Goal: Transaction & Acquisition: Purchase product/service

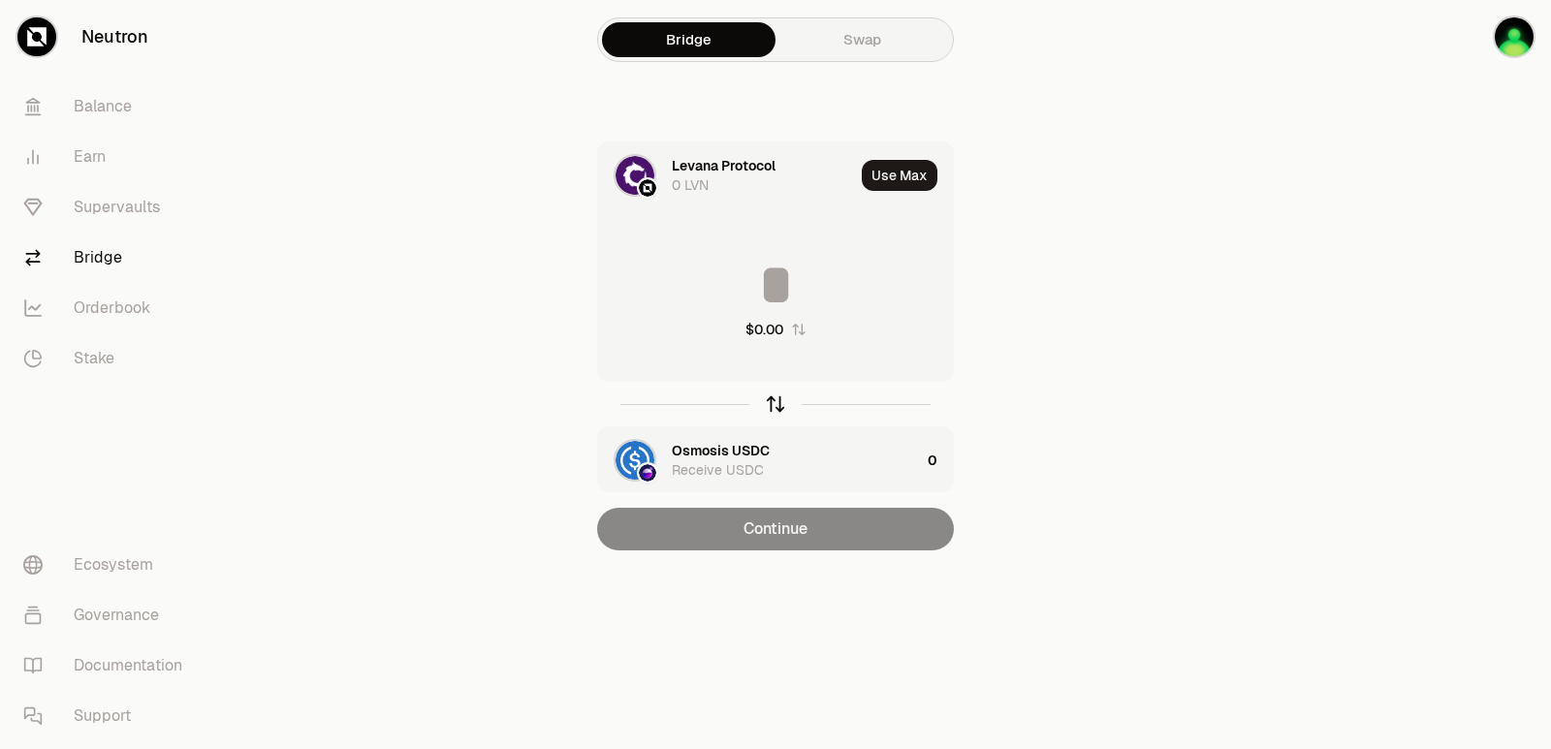
click at [773, 411] on icon "button" at bounding box center [775, 404] width 21 height 21
click at [733, 451] on div "Levana Protocol" at bounding box center [724, 450] width 104 height 19
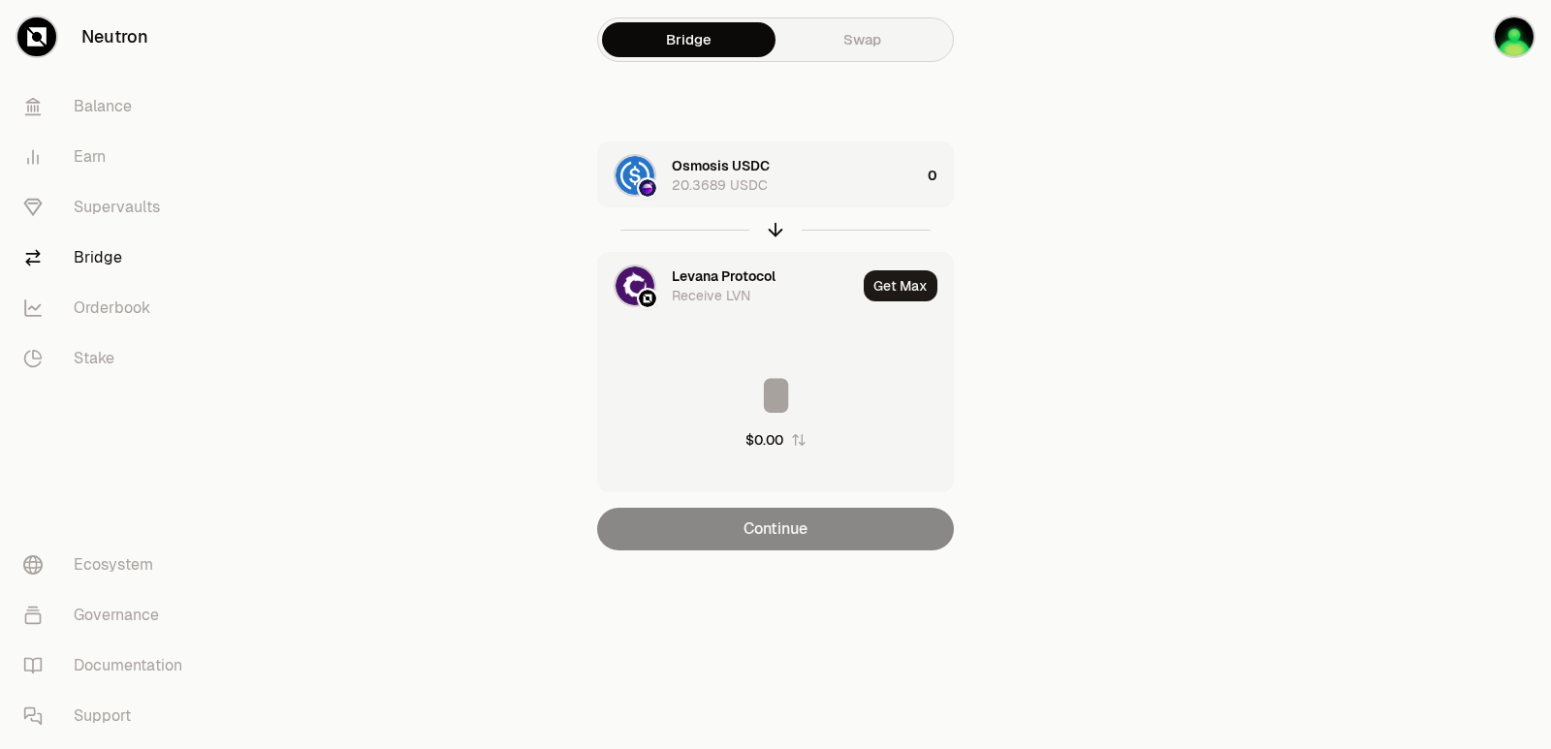
click at [718, 279] on div "Levana Protocol" at bounding box center [724, 276] width 104 height 19
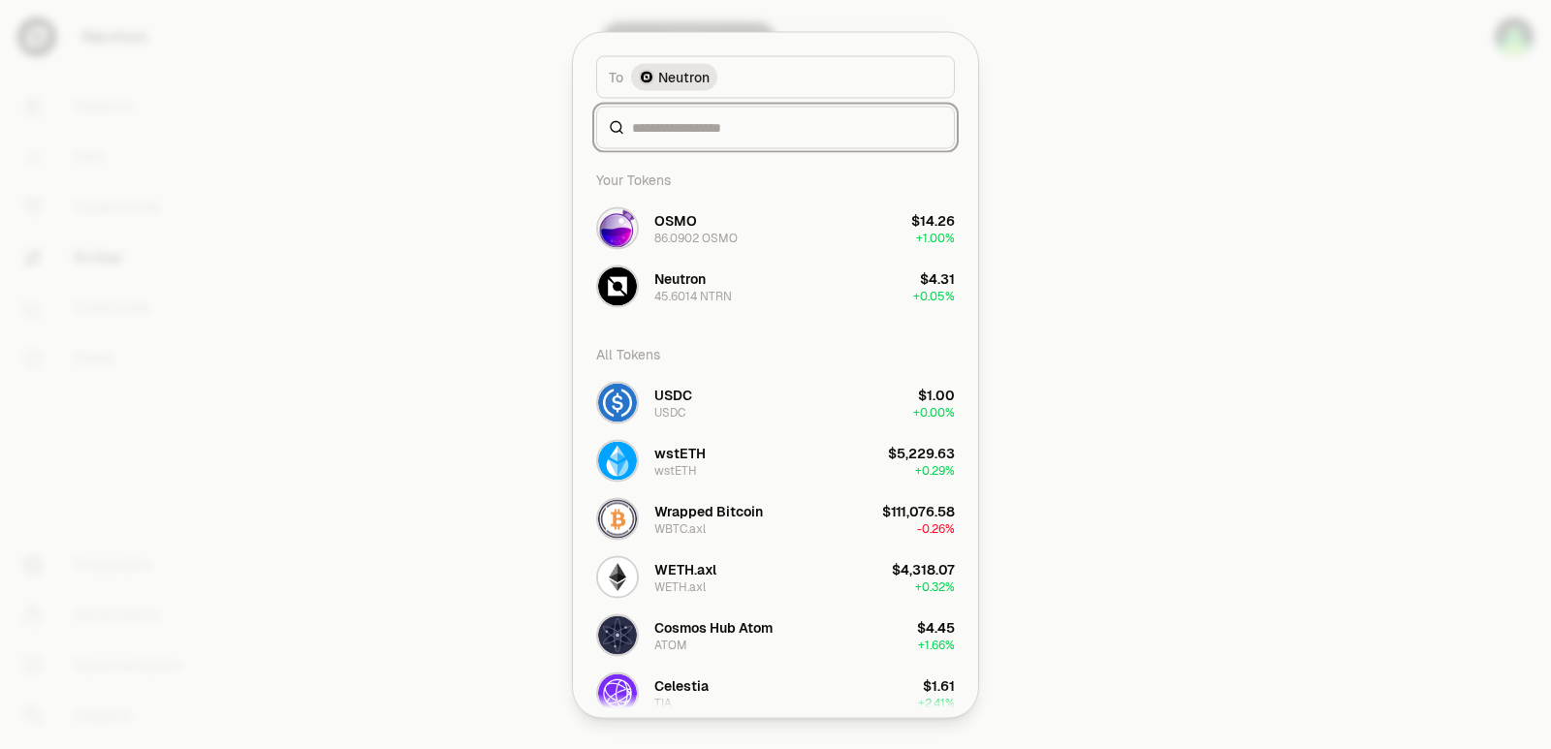
click at [730, 137] on input at bounding box center [787, 126] width 310 height 19
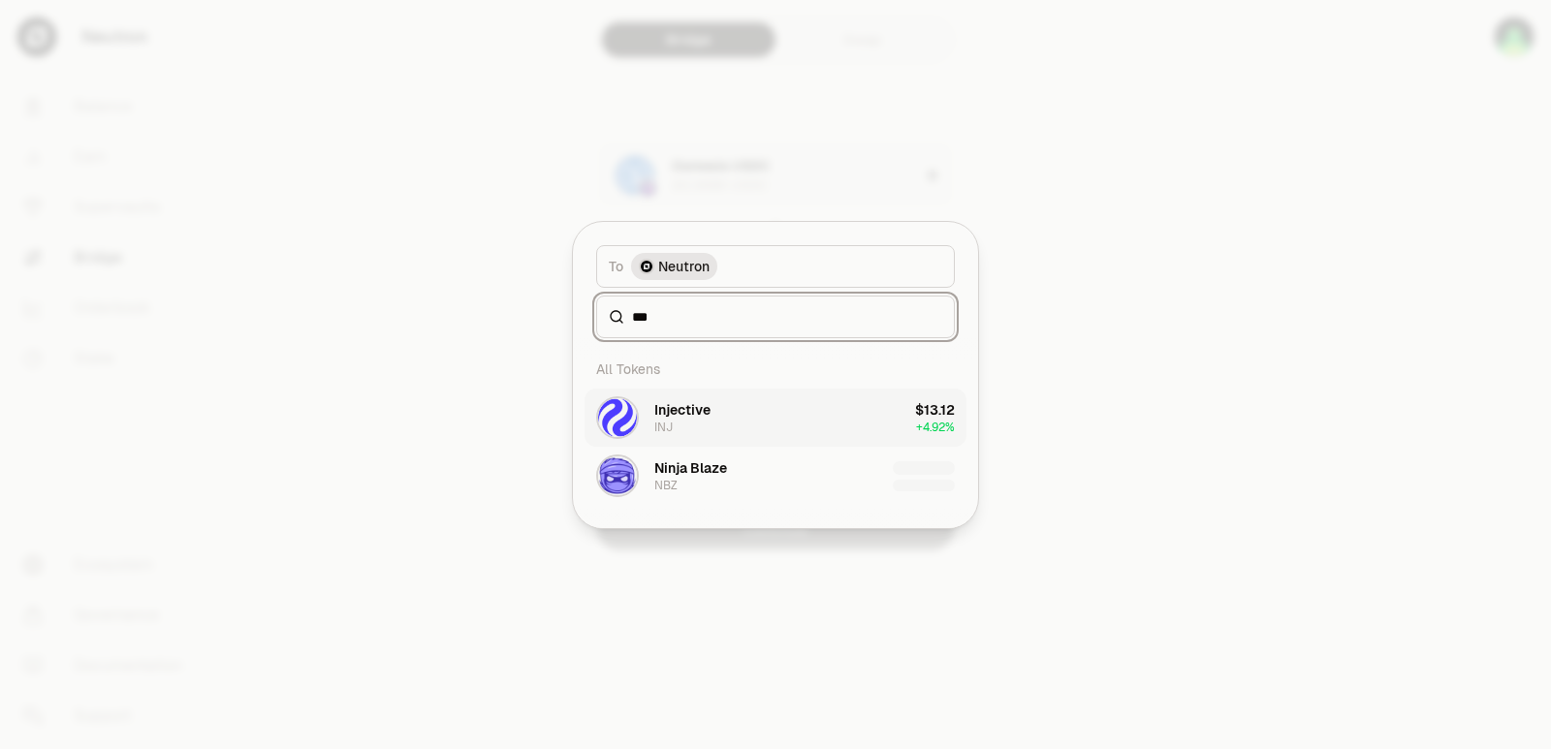
type input "***"
click at [707, 416] on div "Injective" at bounding box center [682, 409] width 56 height 19
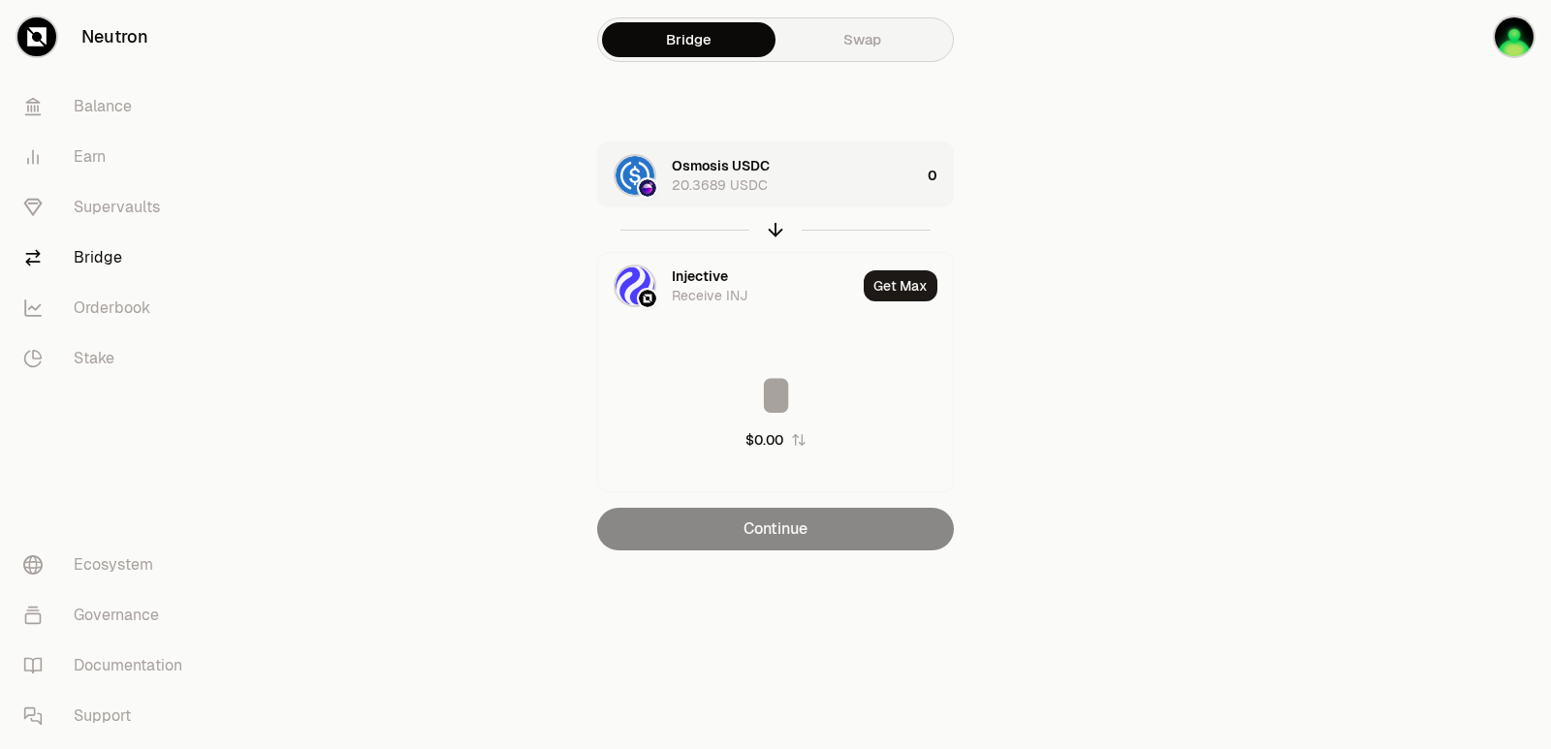
click at [820, 177] on div "Osmosis USDC 20.3689 USDC" at bounding box center [796, 175] width 248 height 39
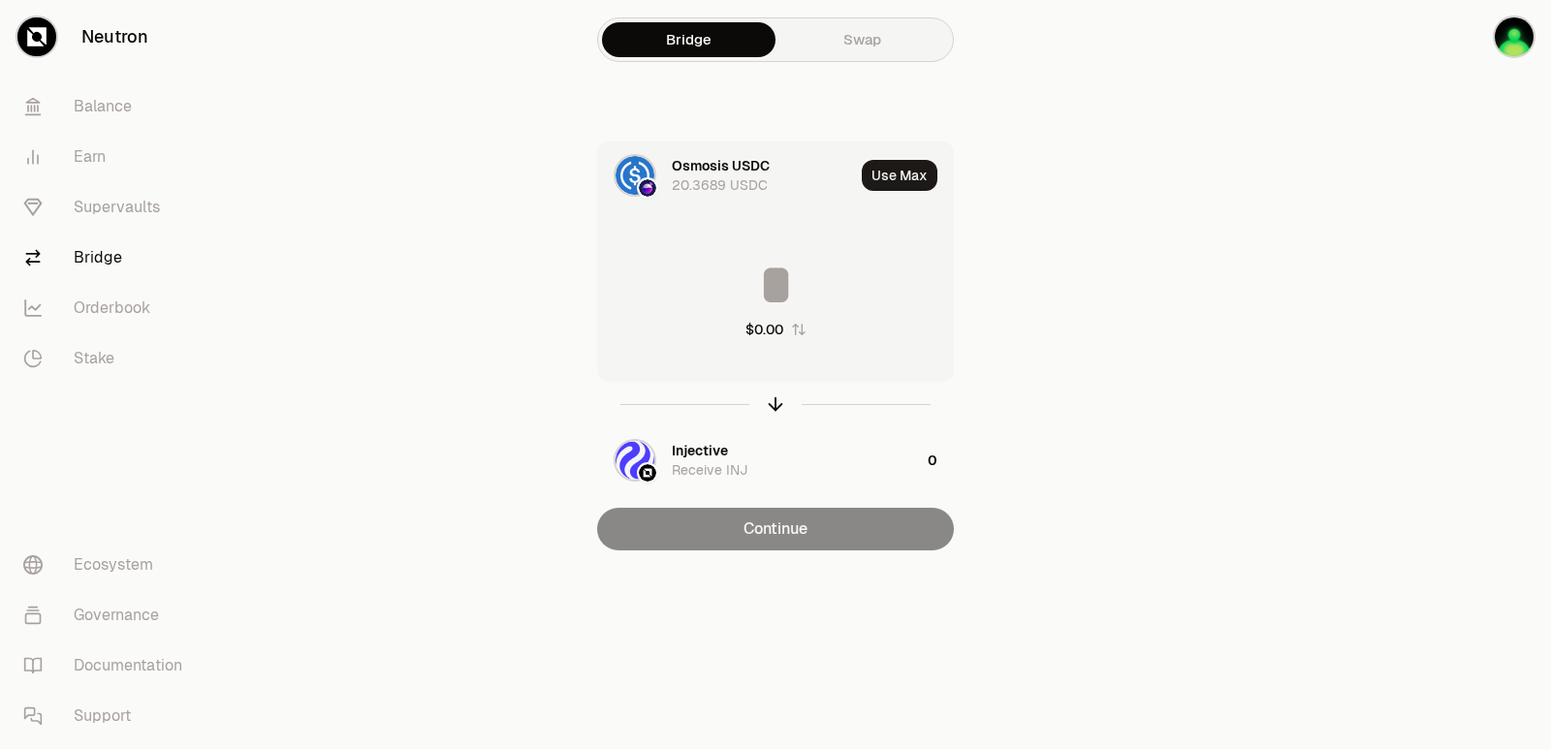
click at [747, 309] on input at bounding box center [775, 285] width 355 height 58
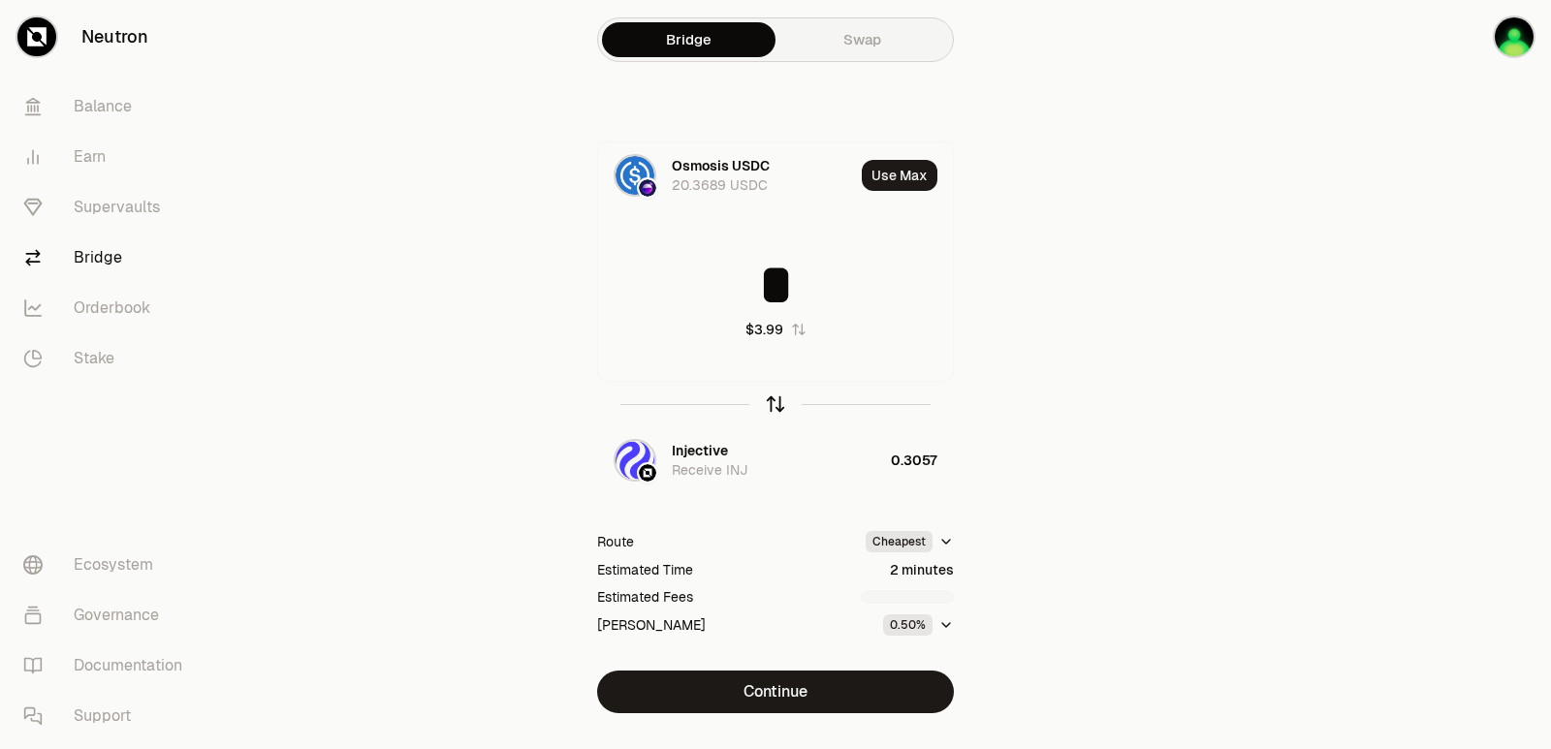
type input "*"
click at [771, 407] on icon "button" at bounding box center [775, 404] width 21 height 21
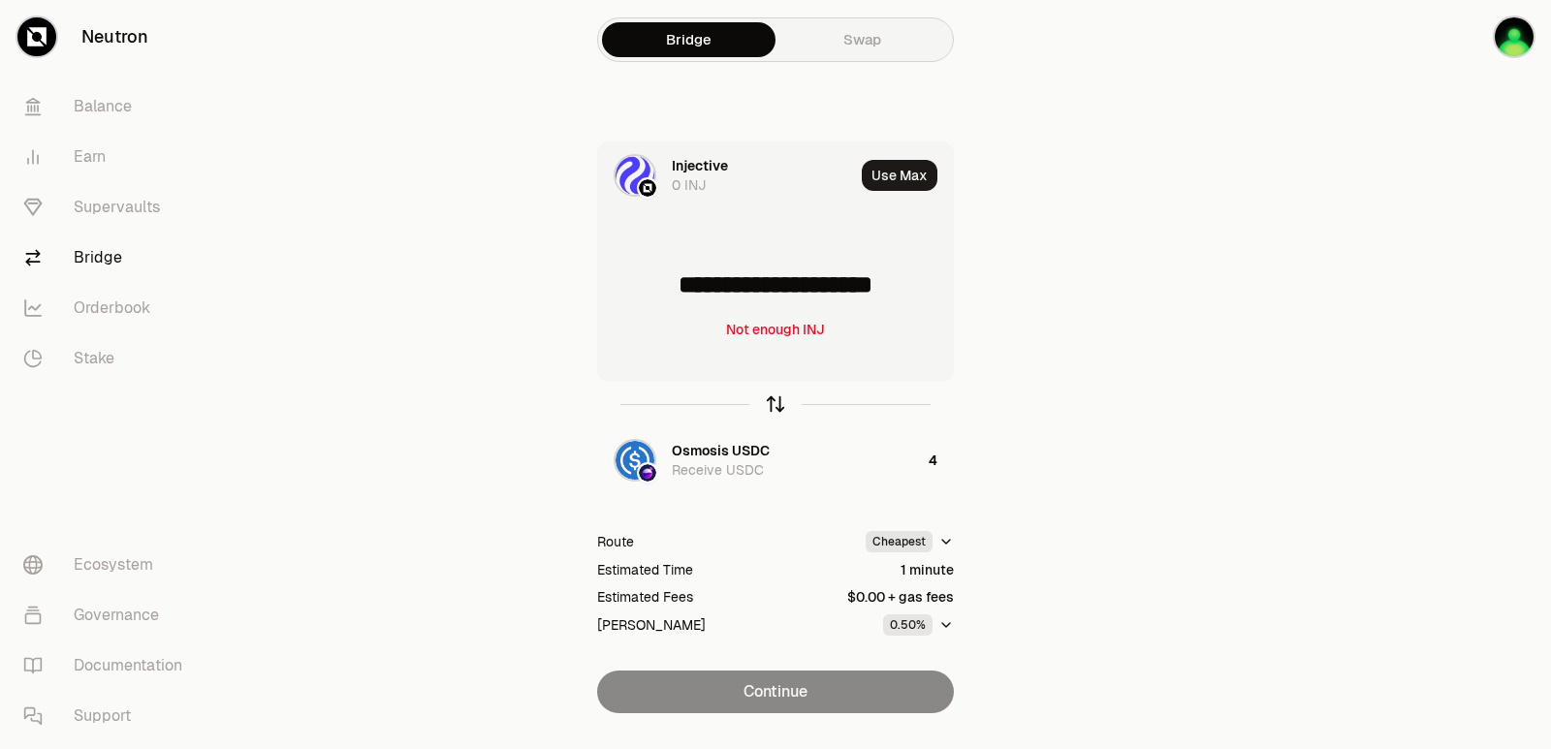
click at [775, 407] on icon "button" at bounding box center [775, 404] width 0 height 13
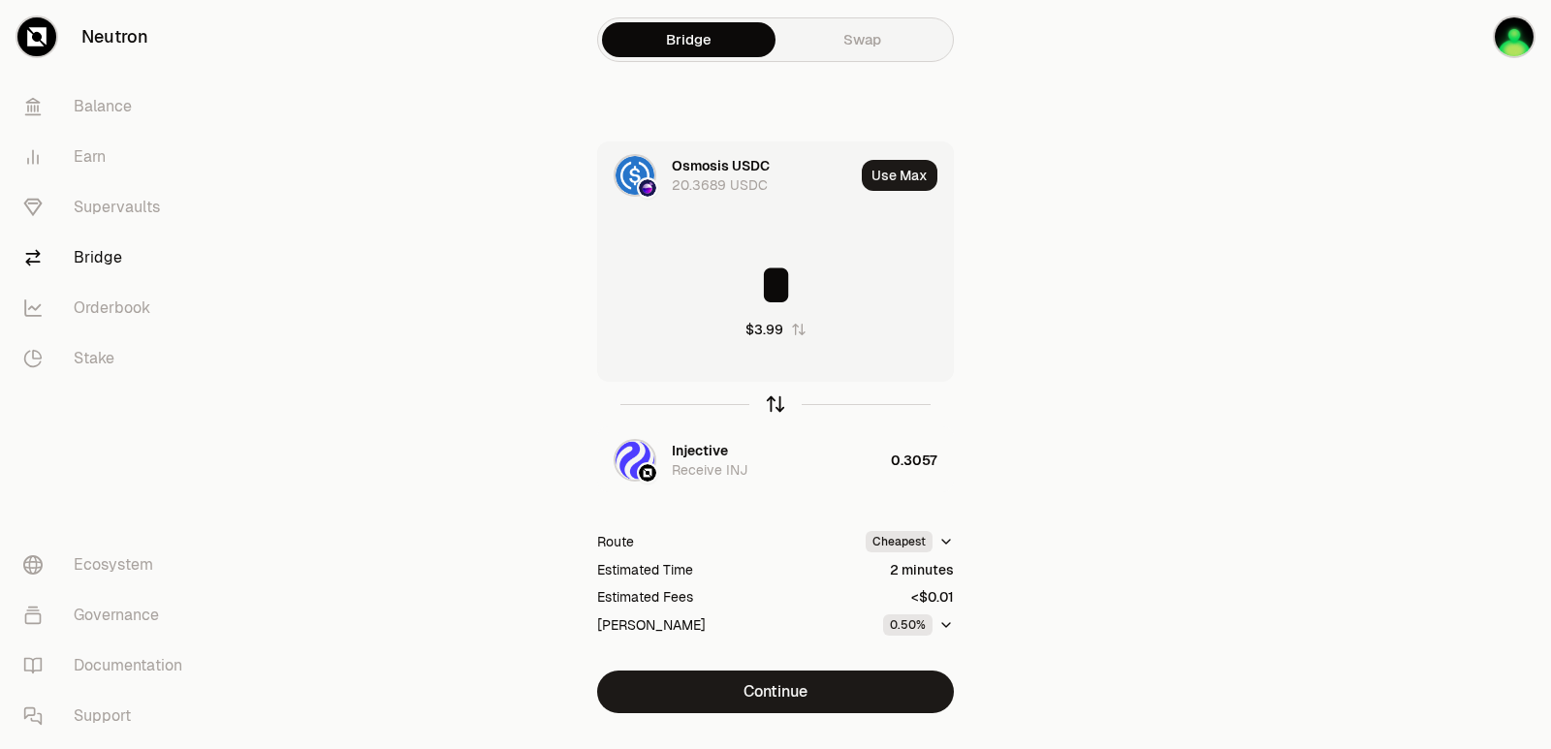
click at [775, 407] on icon "button" at bounding box center [775, 404] width 0 height 13
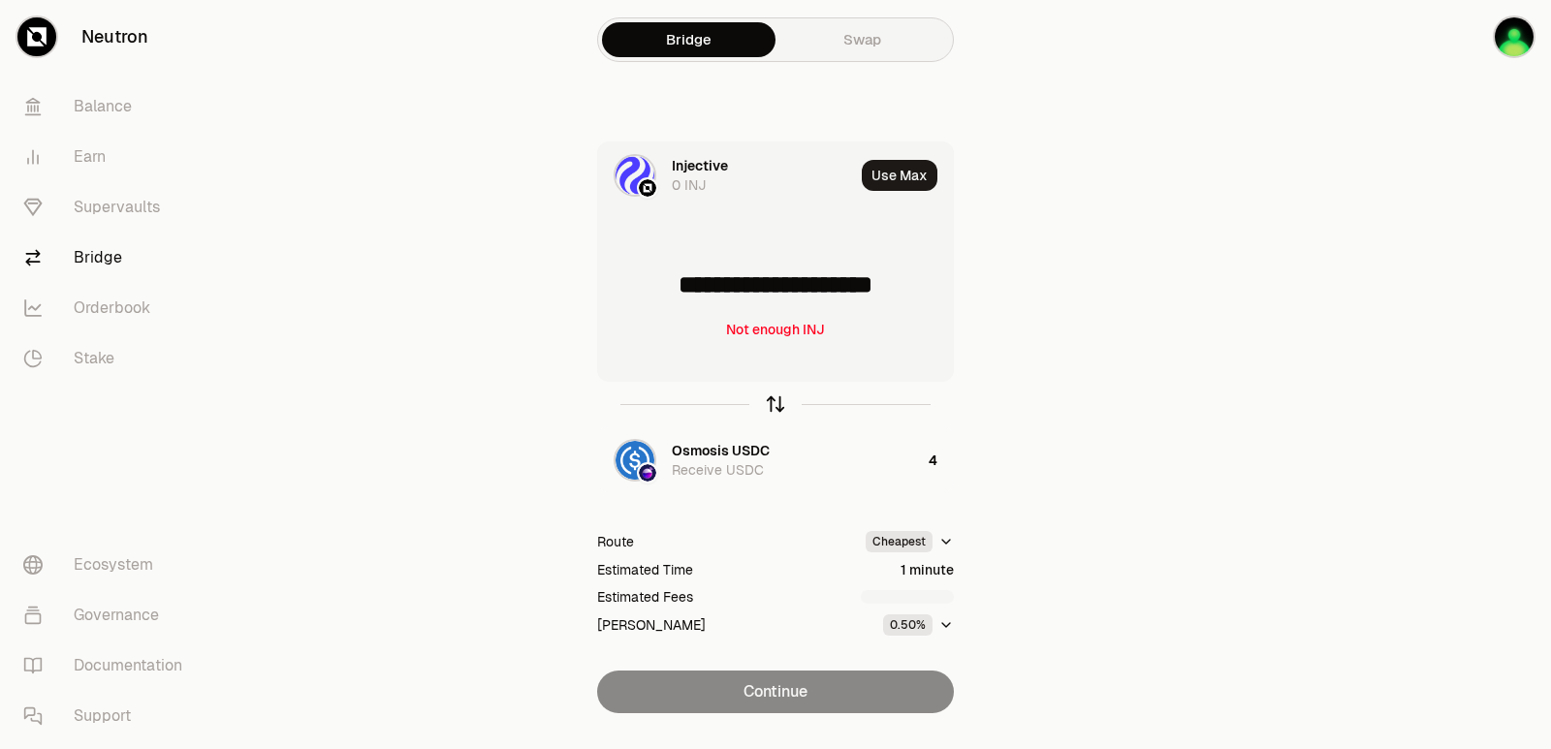
click at [775, 407] on icon "button" at bounding box center [775, 404] width 0 height 13
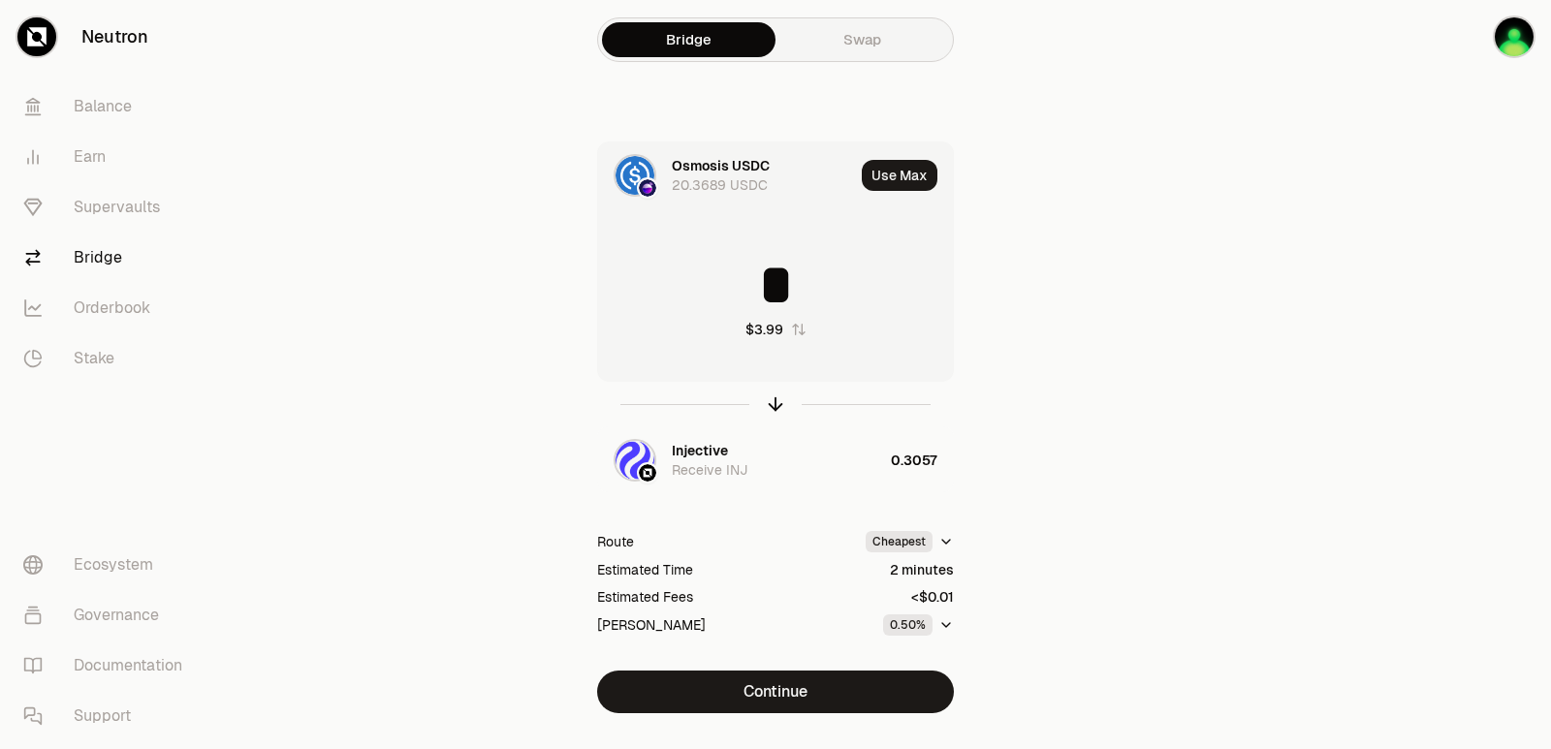
click at [823, 280] on input "*" at bounding box center [775, 285] width 355 height 58
type input "***"
click at [774, 403] on icon "button" at bounding box center [775, 404] width 21 height 21
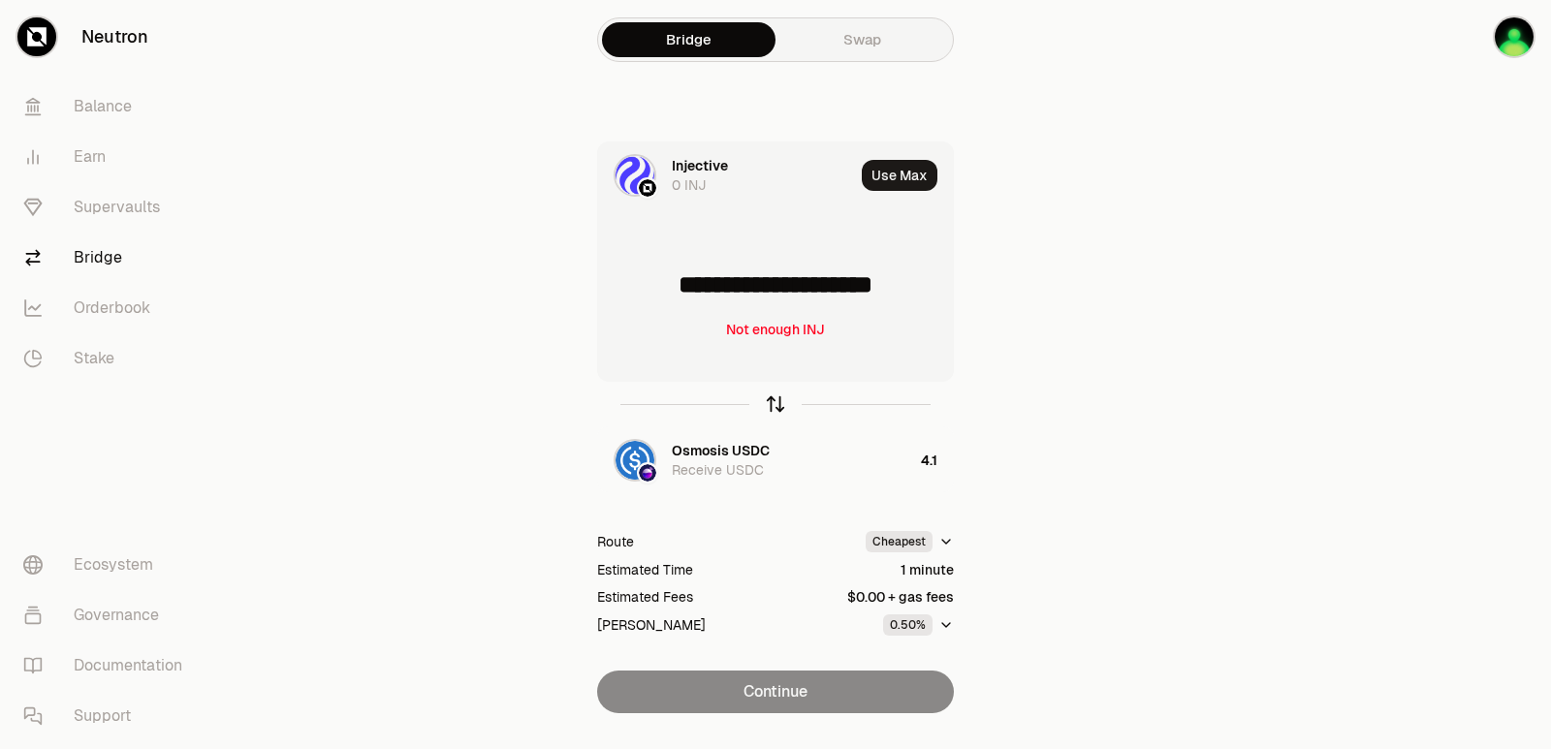
click at [773, 403] on icon "button" at bounding box center [775, 404] width 21 height 21
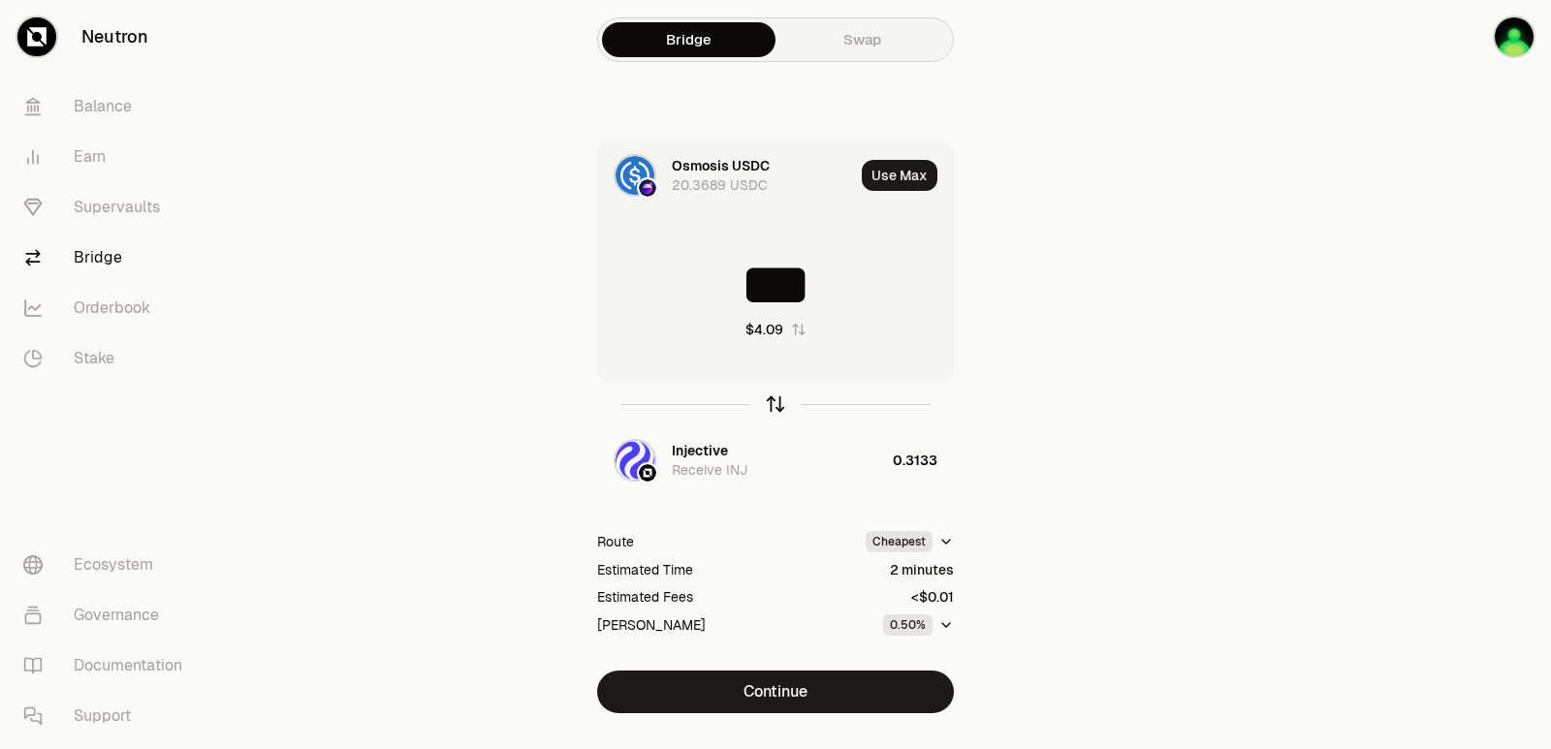
click at [773, 403] on icon "button" at bounding box center [775, 404] width 21 height 21
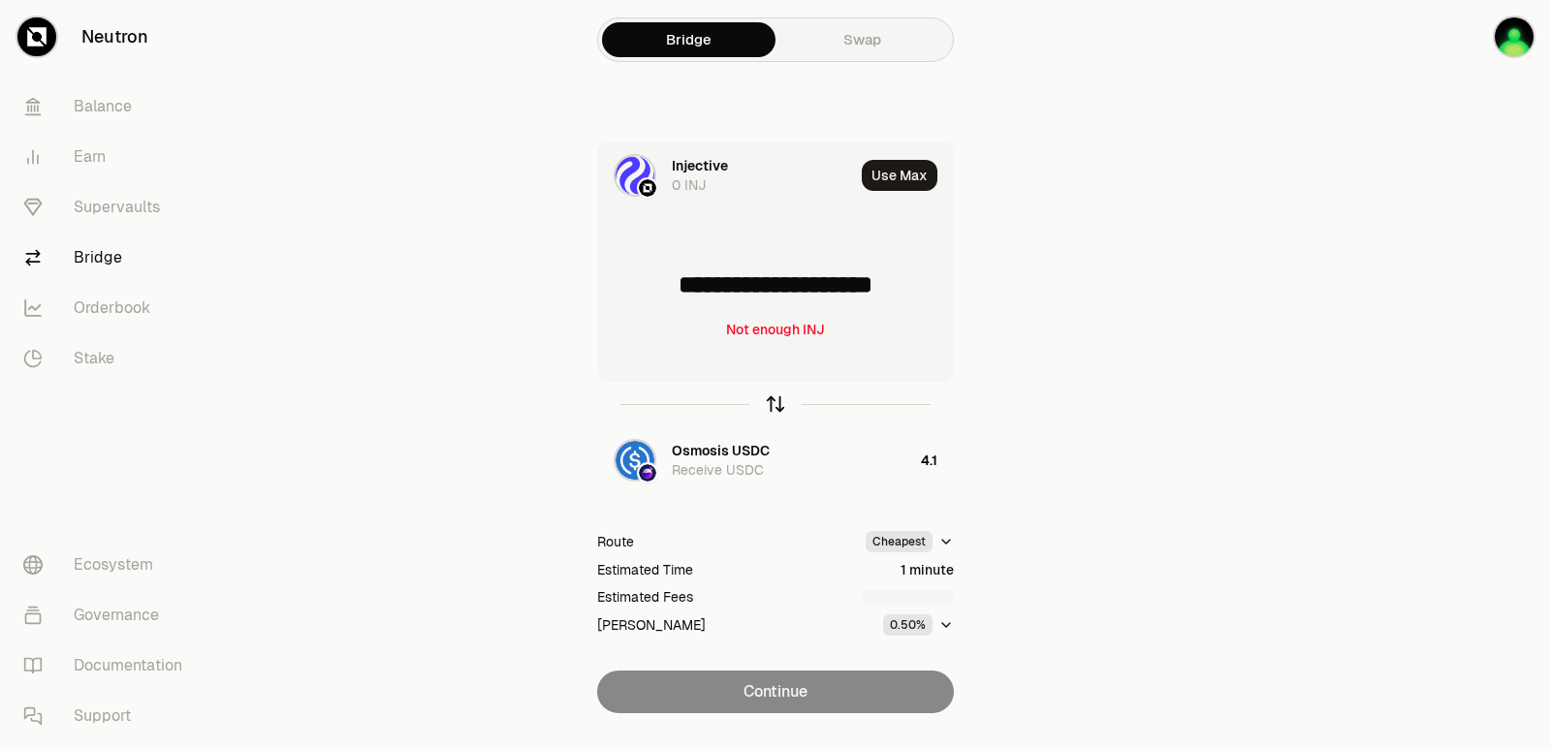
click at [773, 403] on icon "button" at bounding box center [775, 404] width 21 height 21
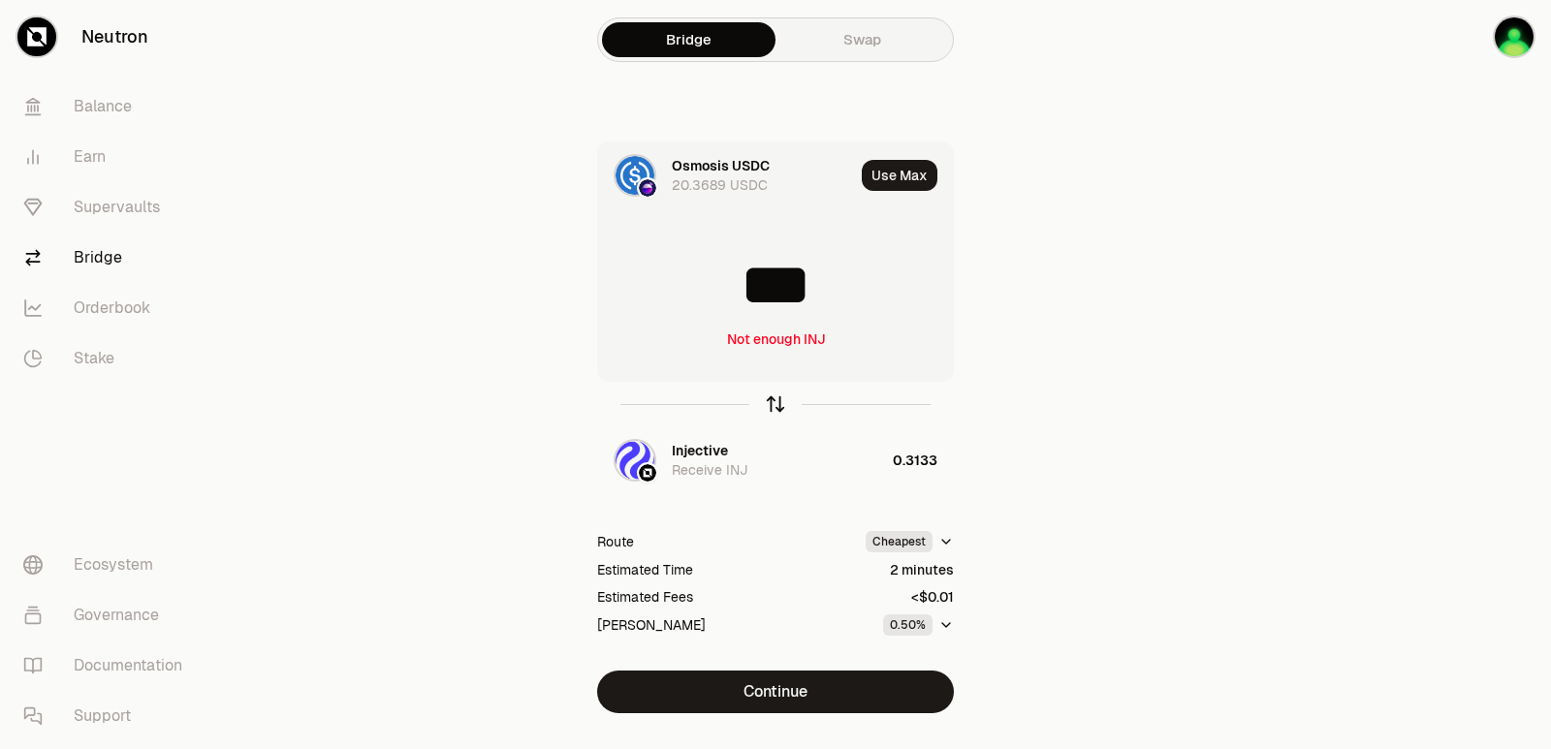
click at [773, 403] on icon "button" at bounding box center [775, 404] width 21 height 21
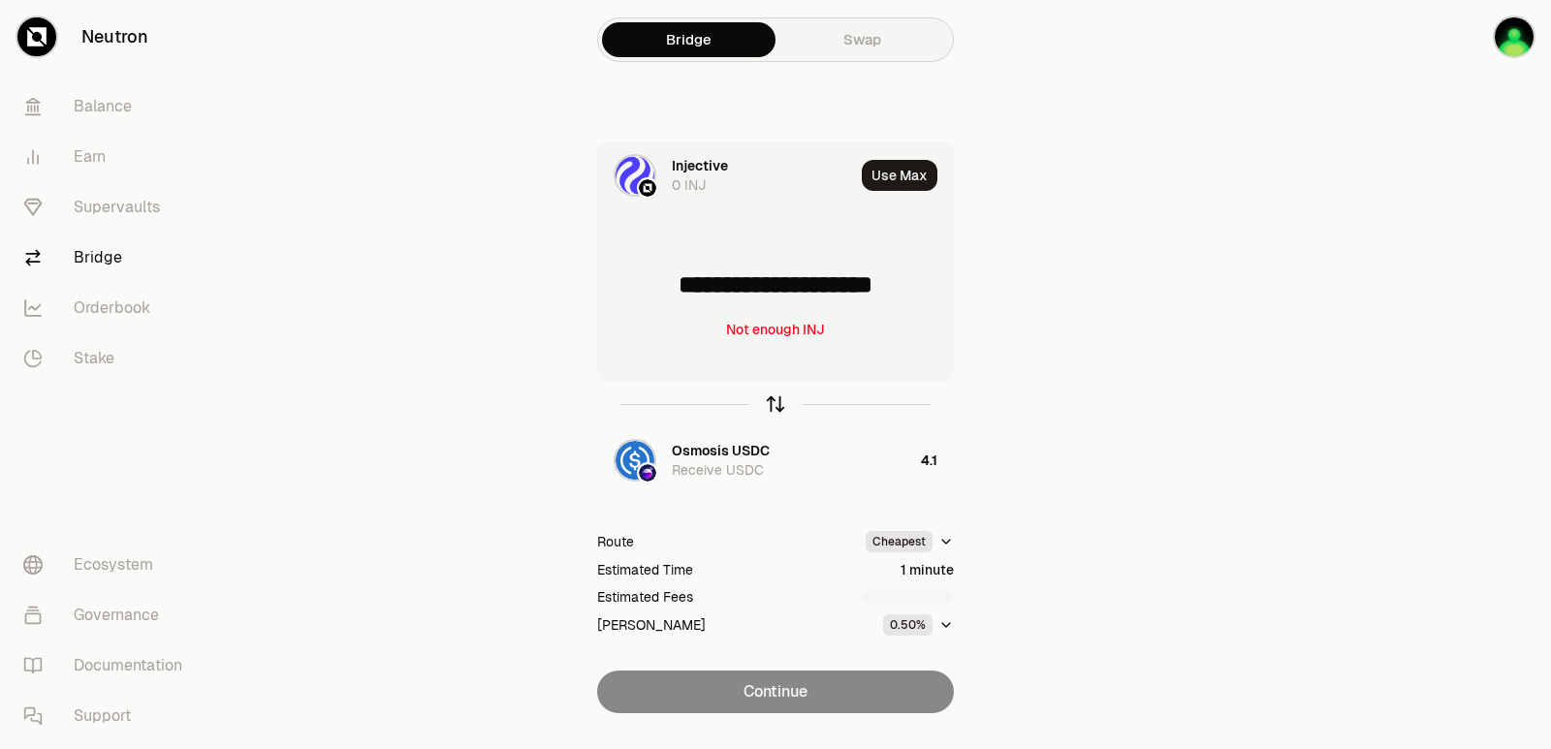
click at [773, 403] on icon "button" at bounding box center [775, 404] width 21 height 21
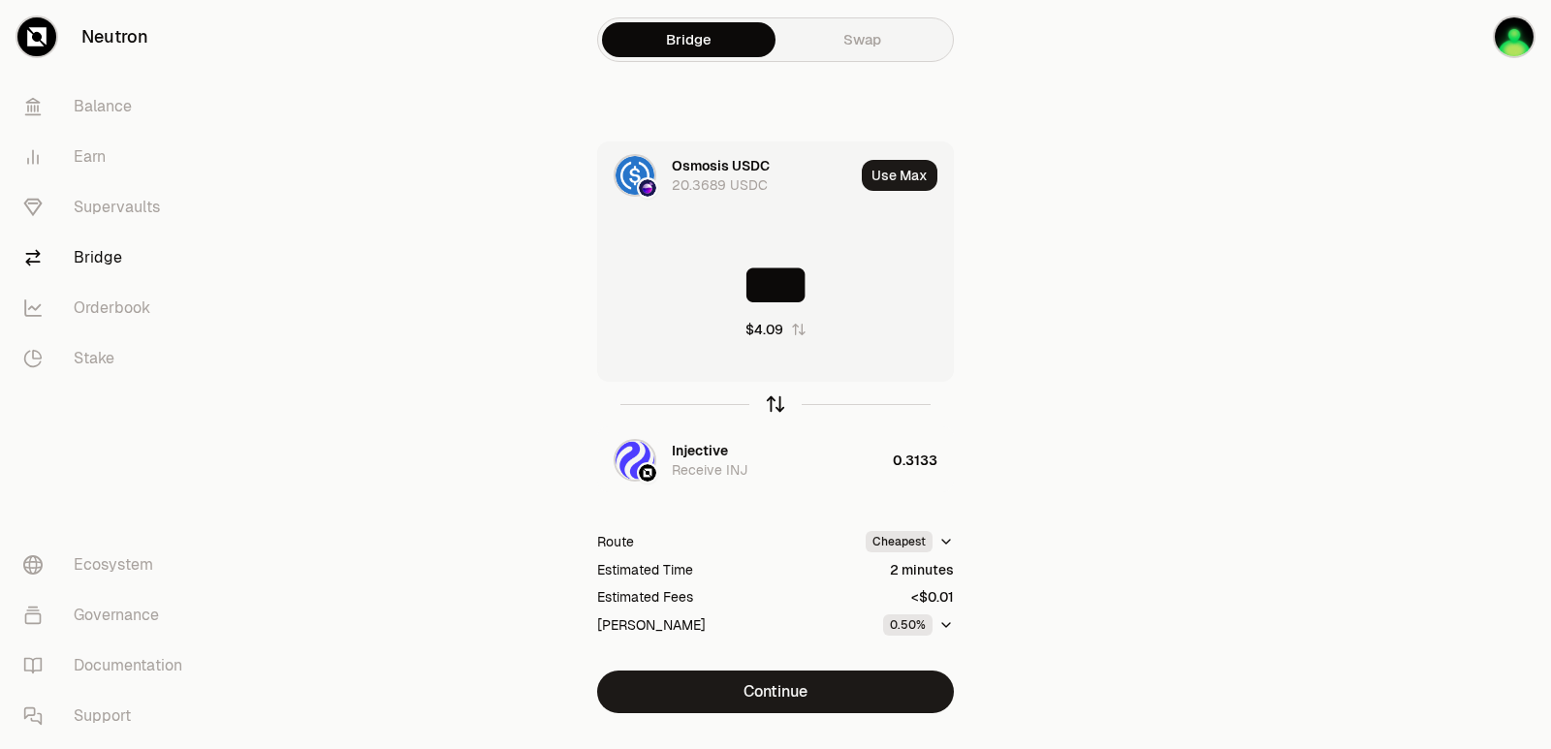
click at [773, 403] on icon "button" at bounding box center [775, 404] width 21 height 21
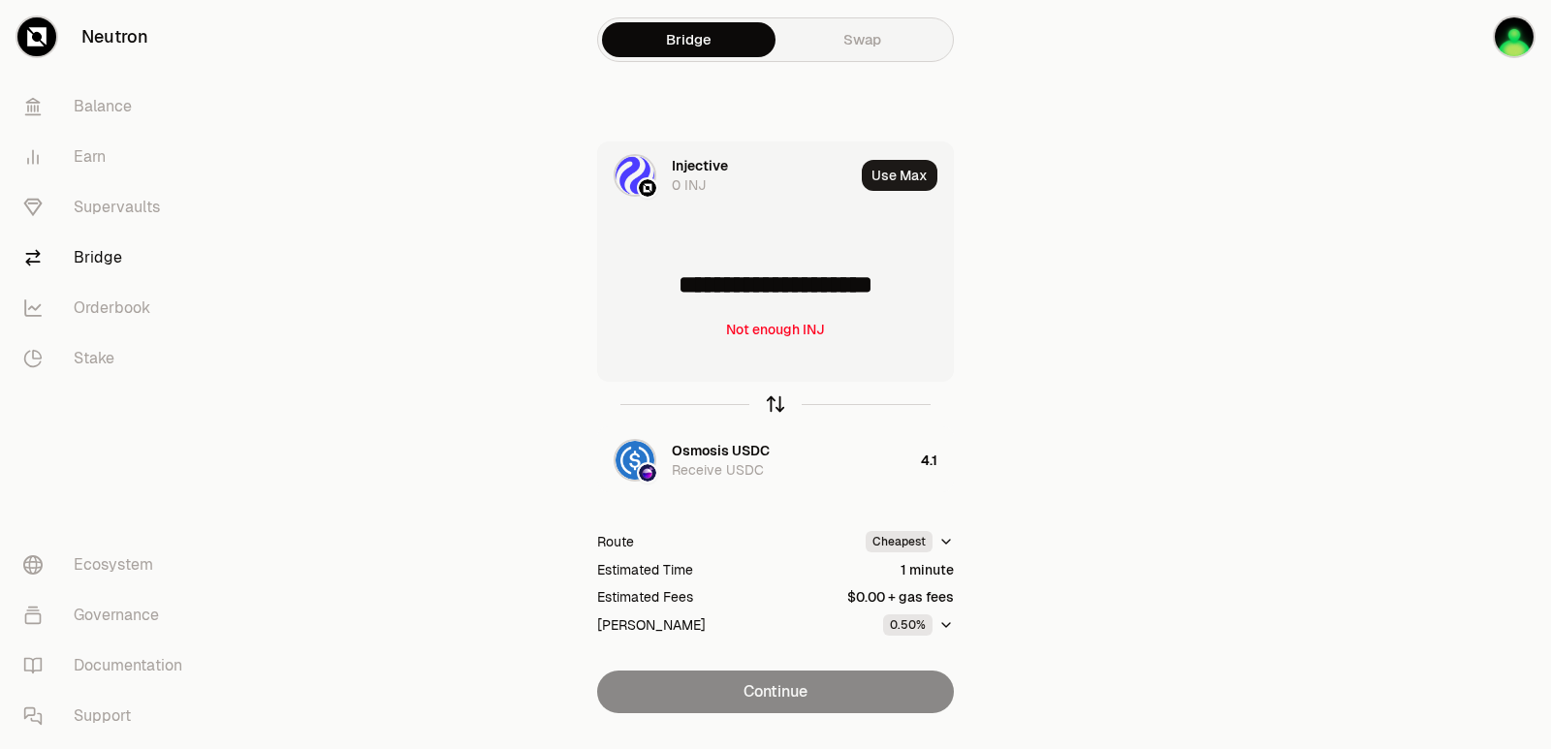
click at [779, 406] on icon "button" at bounding box center [775, 404] width 21 height 21
type input "***"
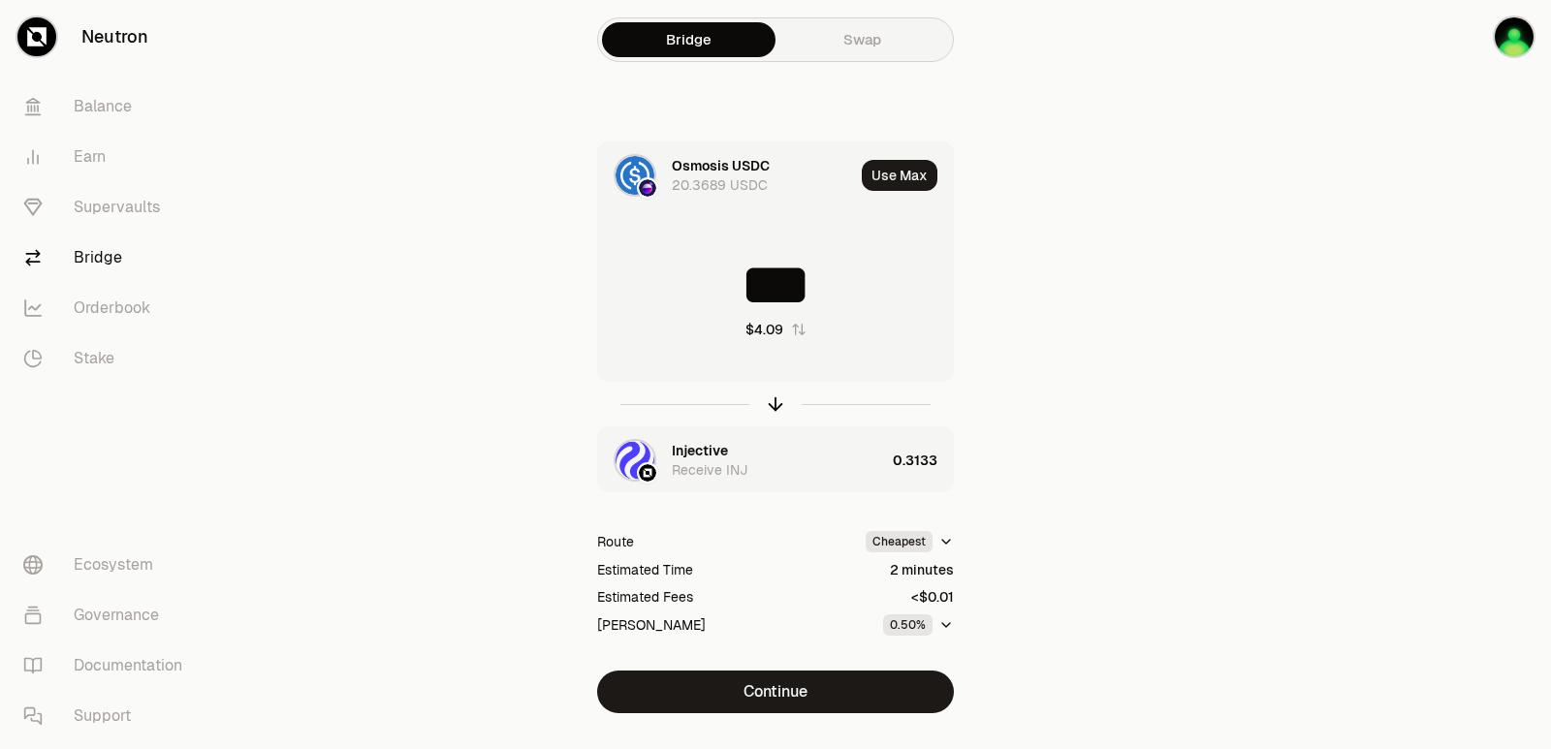
click at [711, 448] on div "Injective" at bounding box center [700, 450] width 56 height 19
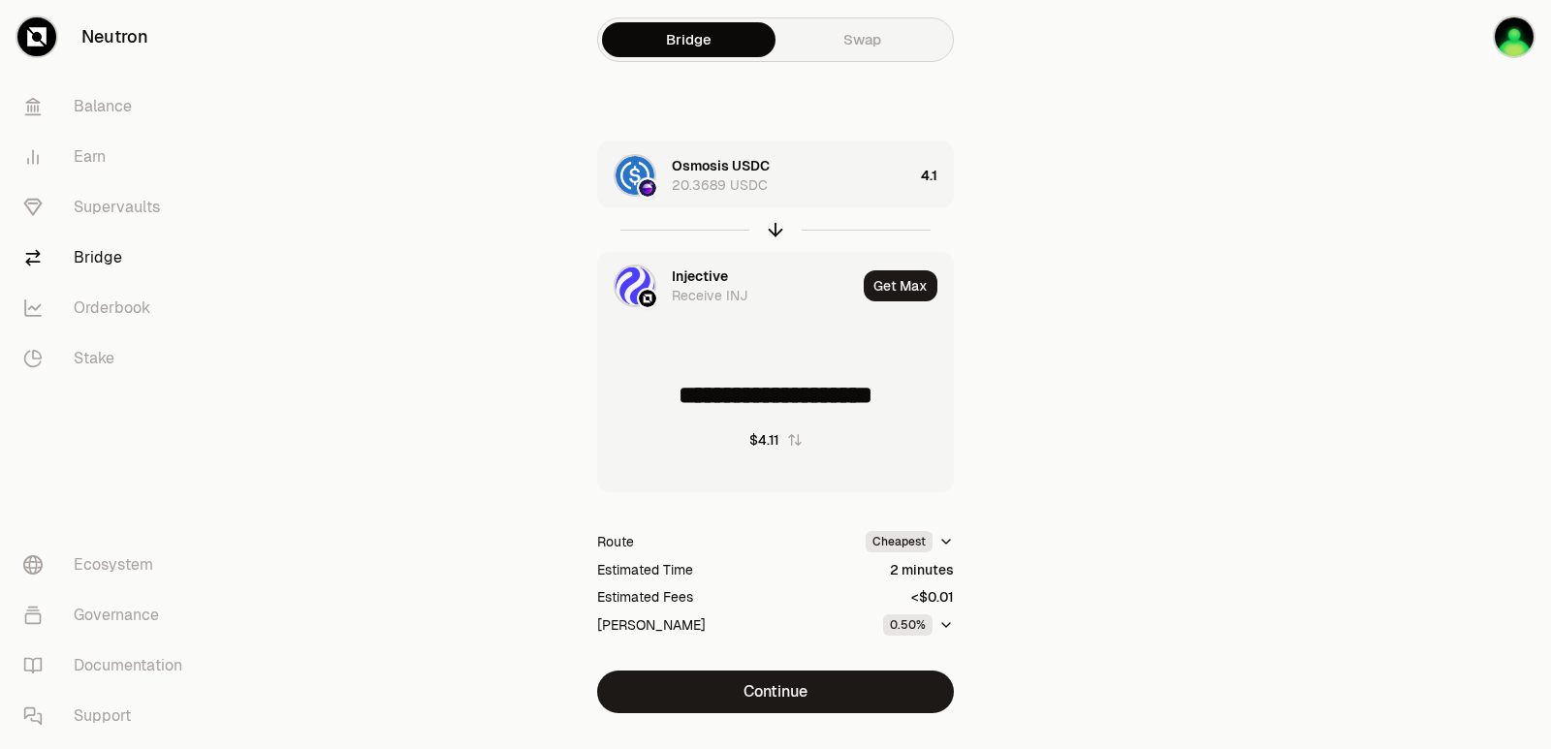
click at [691, 275] on div "Injective" at bounding box center [700, 276] width 56 height 19
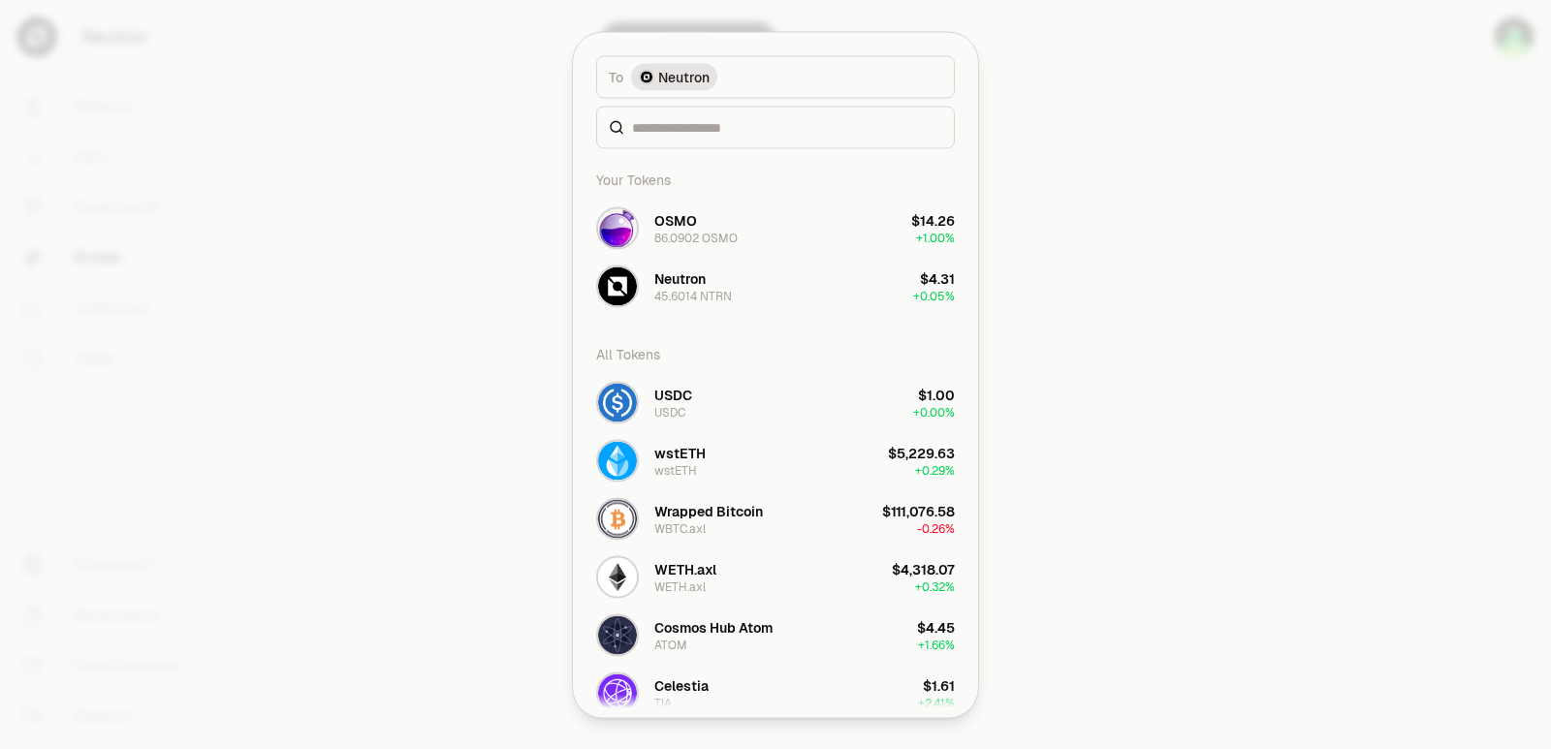
click at [1321, 231] on div at bounding box center [775, 374] width 1551 height 749
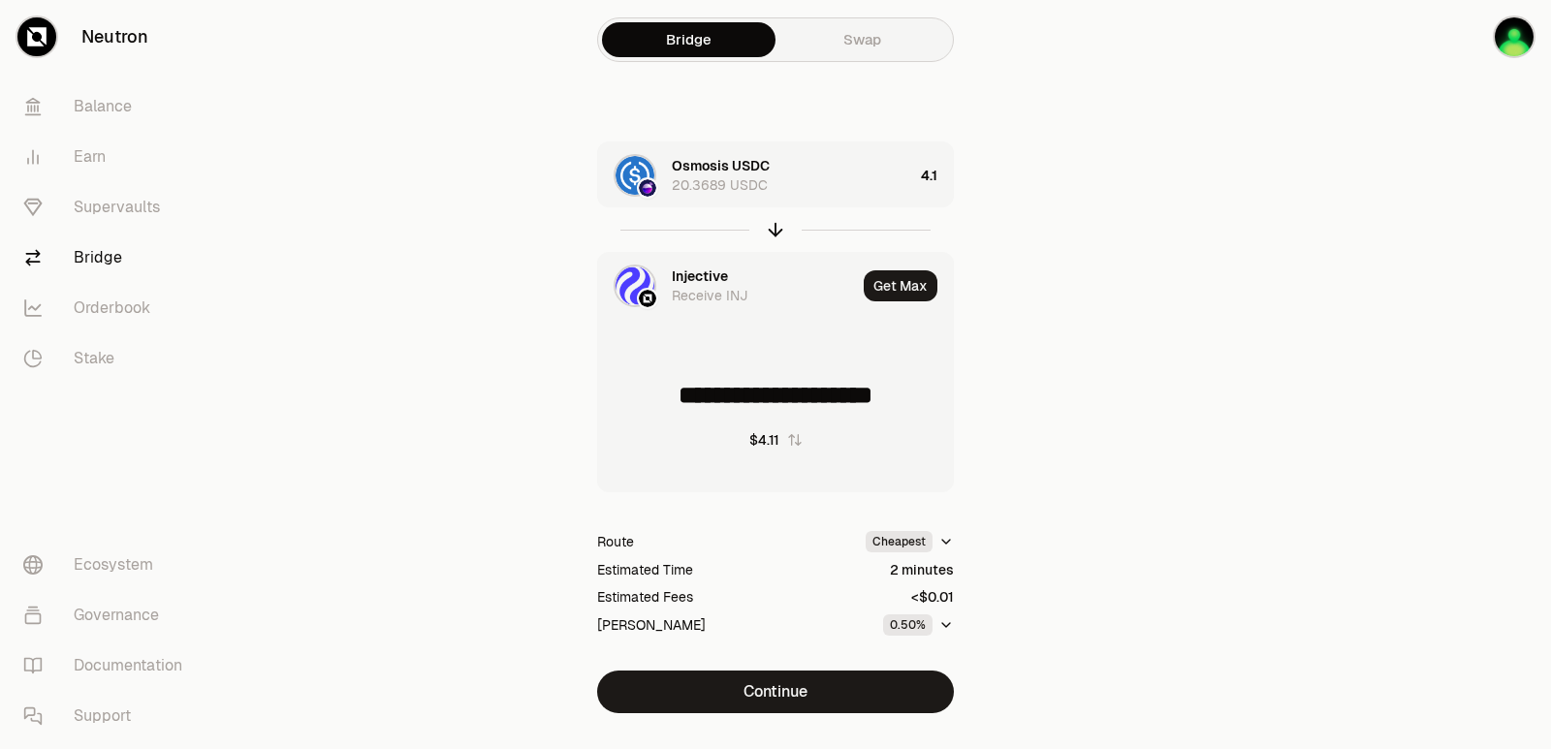
click at [719, 273] on div "Injective" at bounding box center [700, 276] width 56 height 19
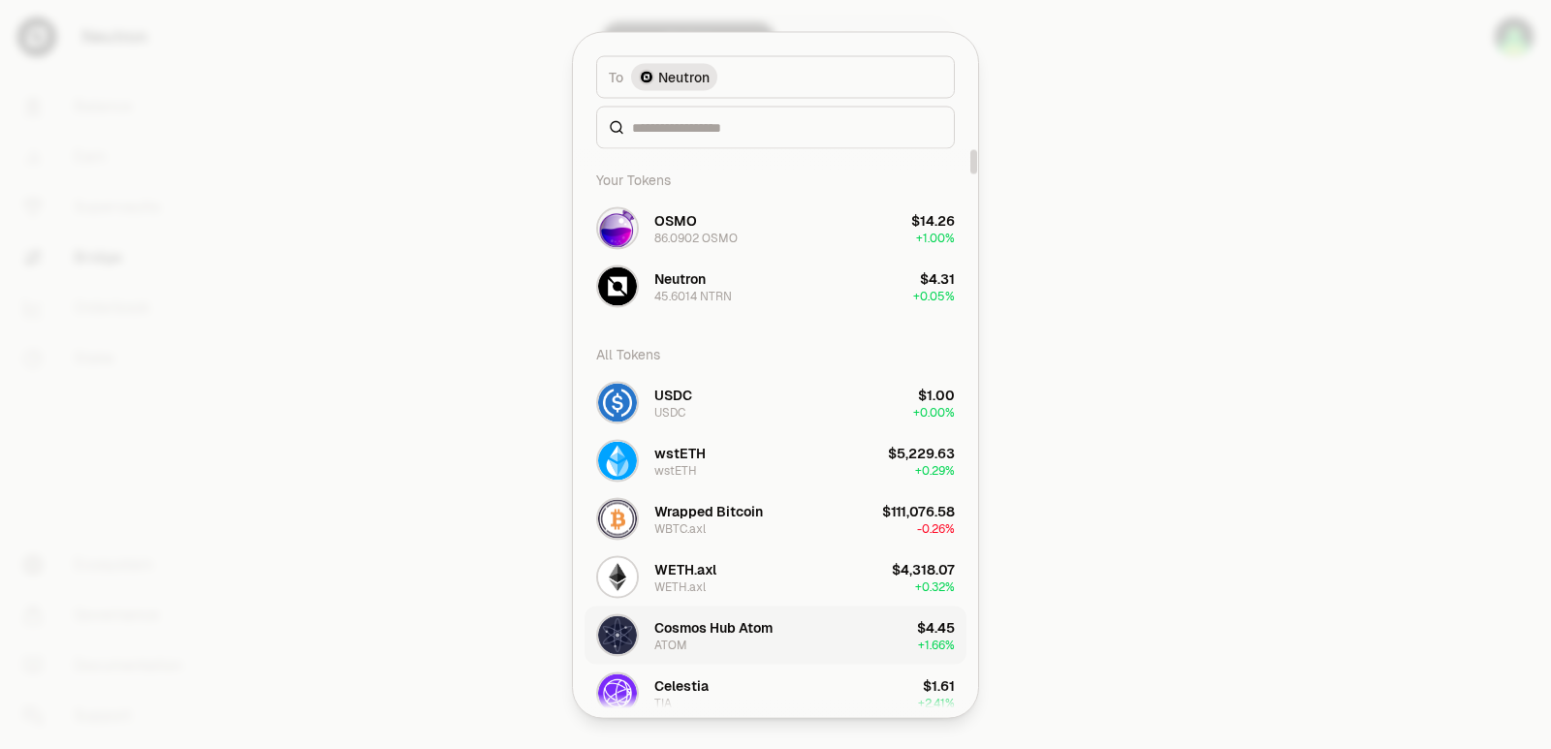
click at [686, 639] on div "Cosmos Hub Atom ATOM" at bounding box center [713, 634] width 118 height 35
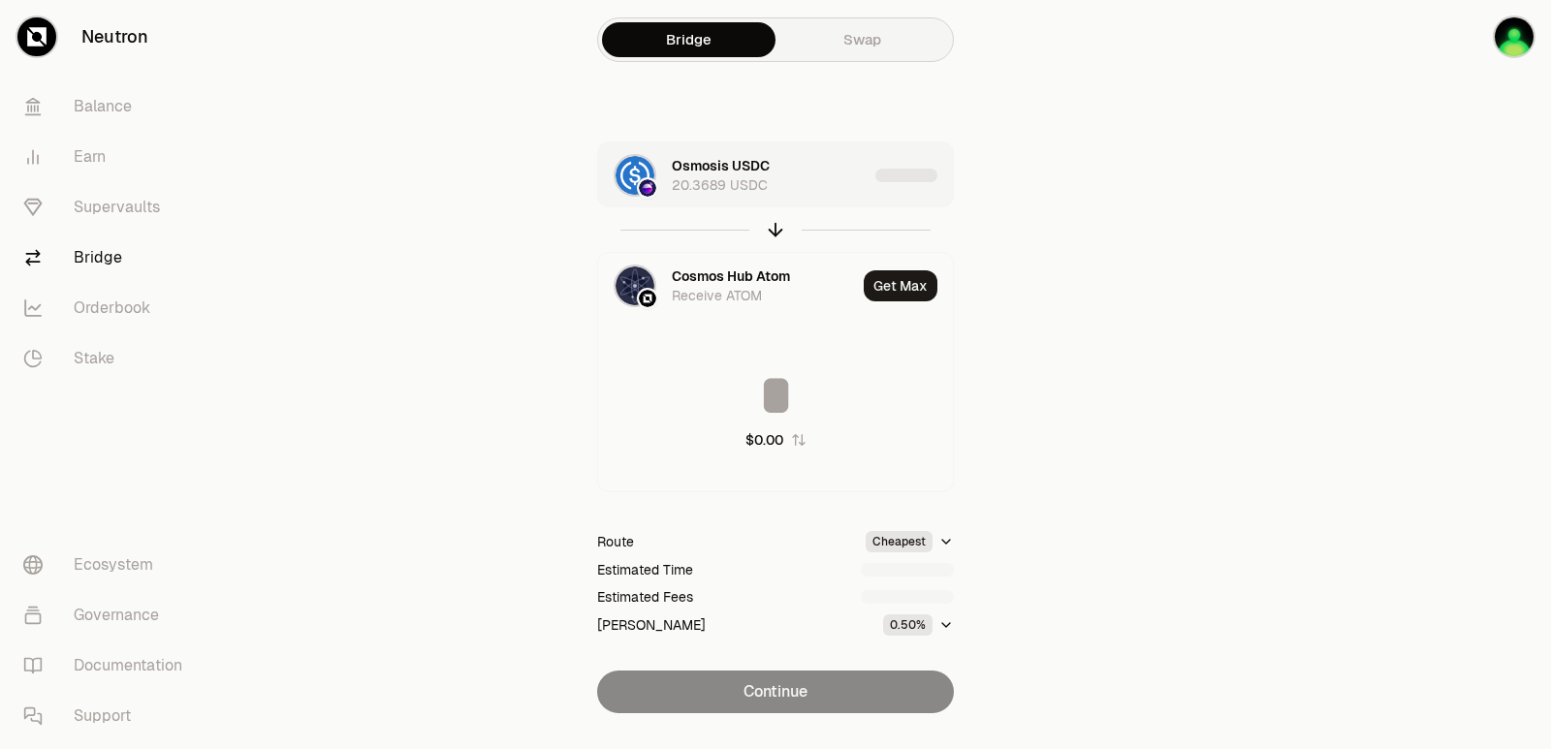
click at [816, 182] on div "Osmosis USDC 20.3689 USDC" at bounding box center [770, 175] width 196 height 39
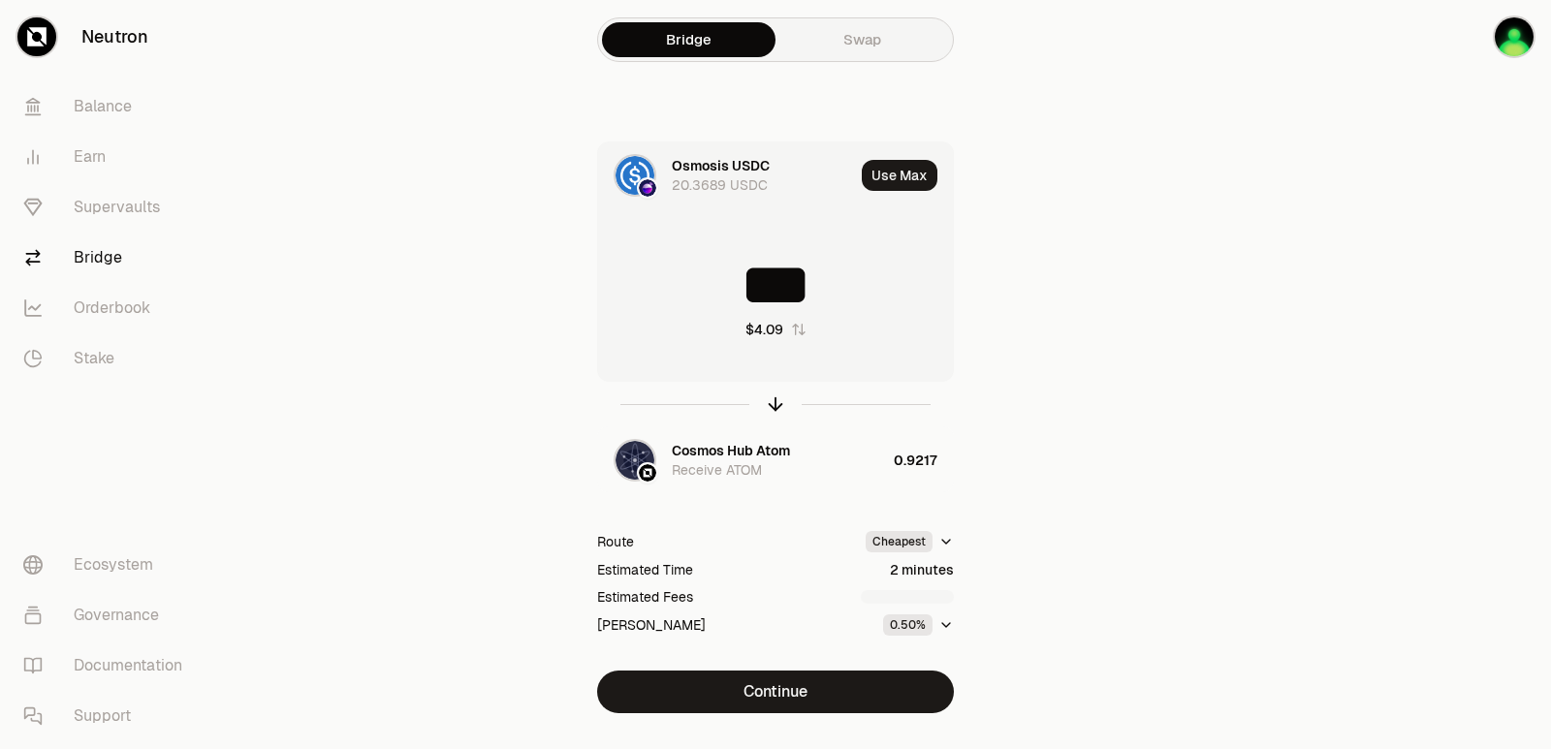
click at [833, 298] on input "***" at bounding box center [775, 285] width 355 height 58
type input "*"
click at [775, 403] on icon "button" at bounding box center [775, 404] width 0 height 13
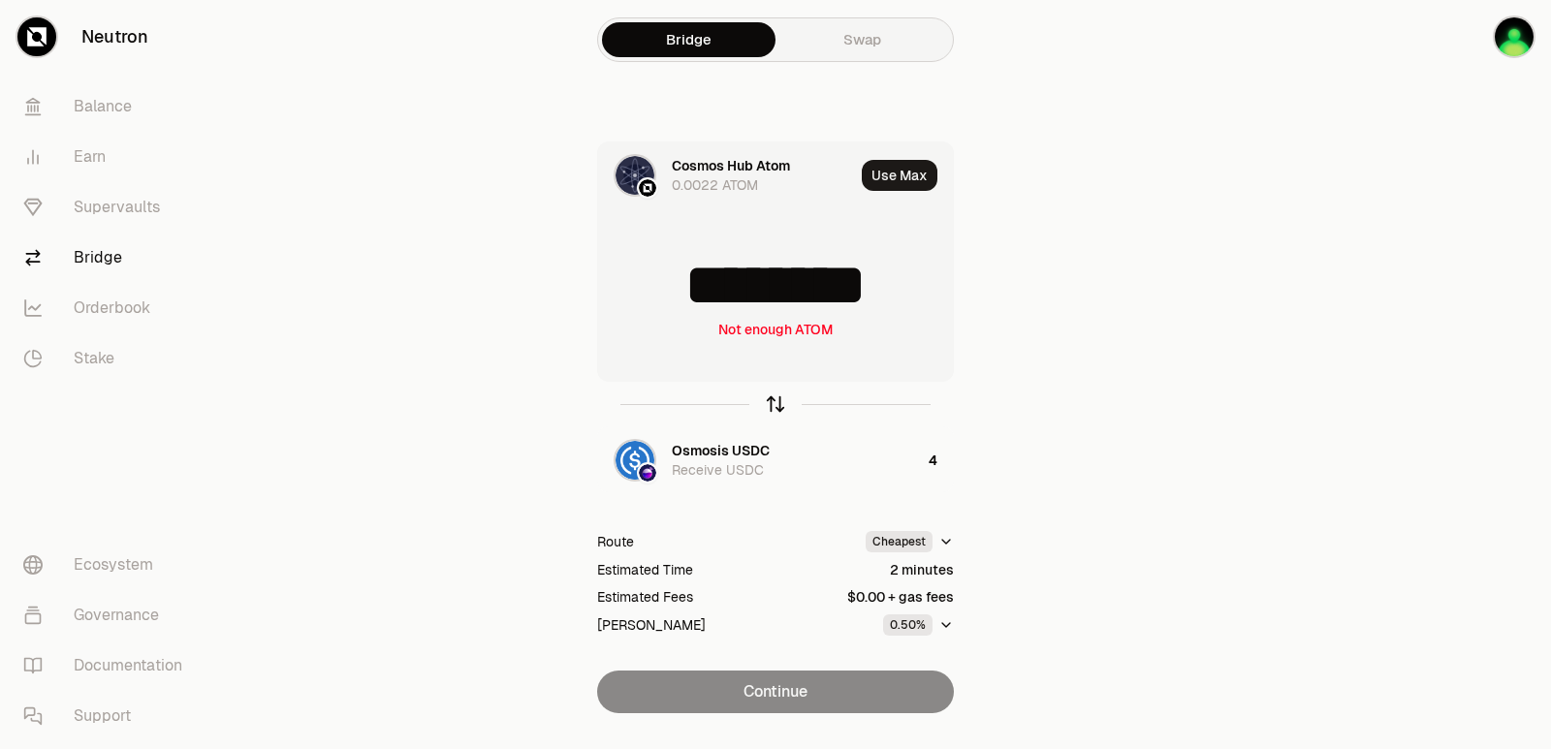
click at [775, 403] on icon "button" at bounding box center [775, 404] width 0 height 13
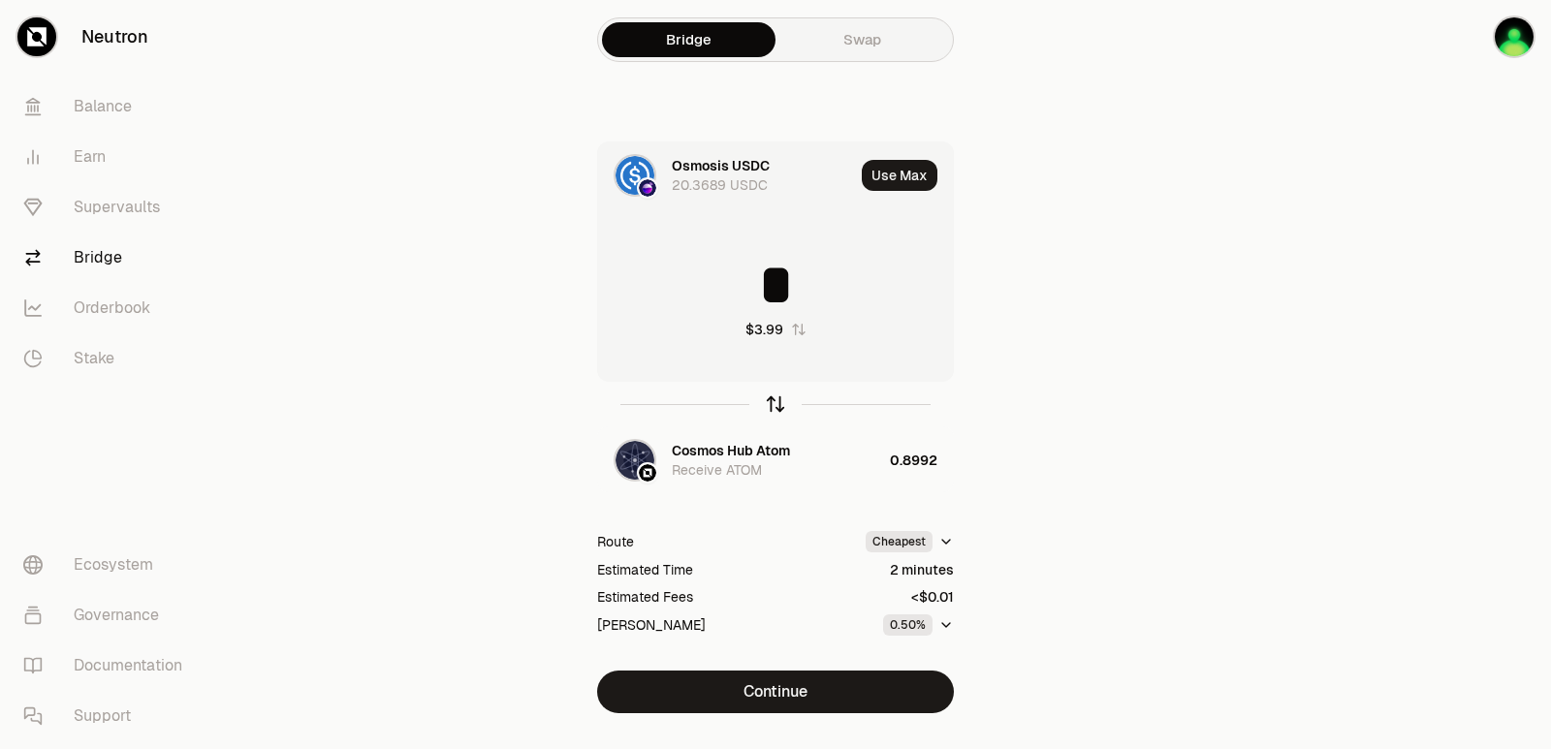
click at [775, 403] on icon "button" at bounding box center [775, 404] width 0 height 13
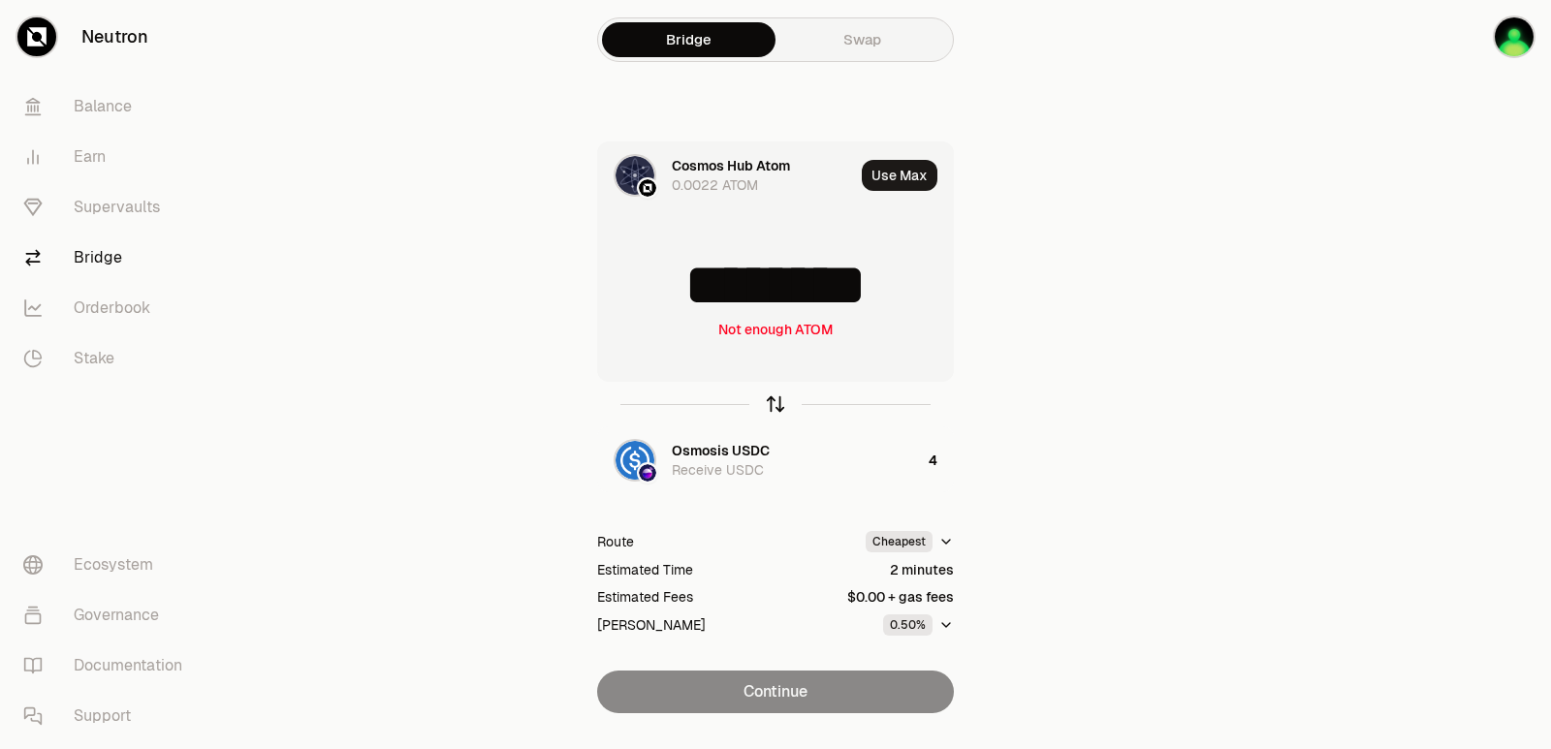
click at [777, 402] on icon "button" at bounding box center [775, 404] width 21 height 21
type input "*"
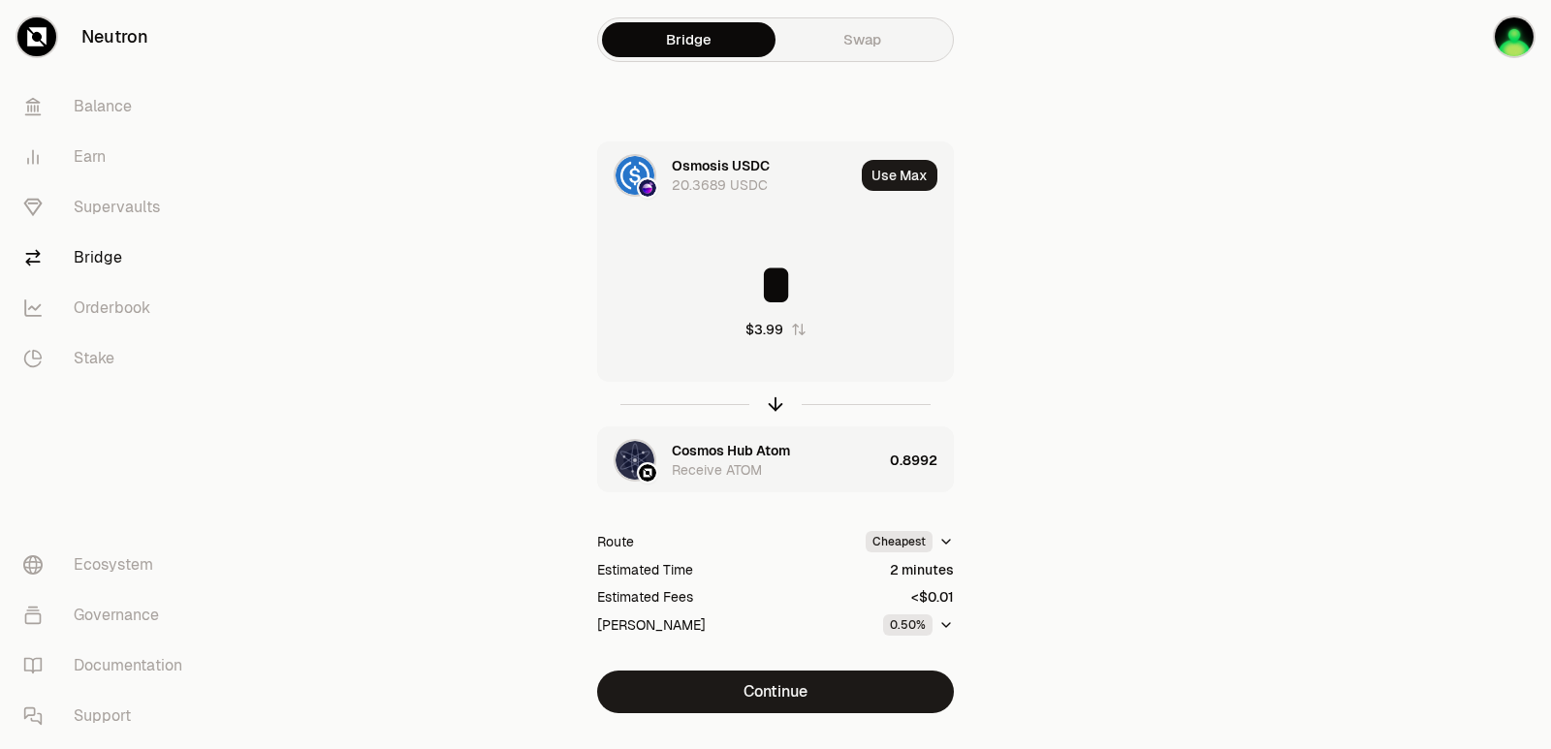
click at [751, 449] on div "Cosmos Hub Atom" at bounding box center [731, 450] width 118 height 19
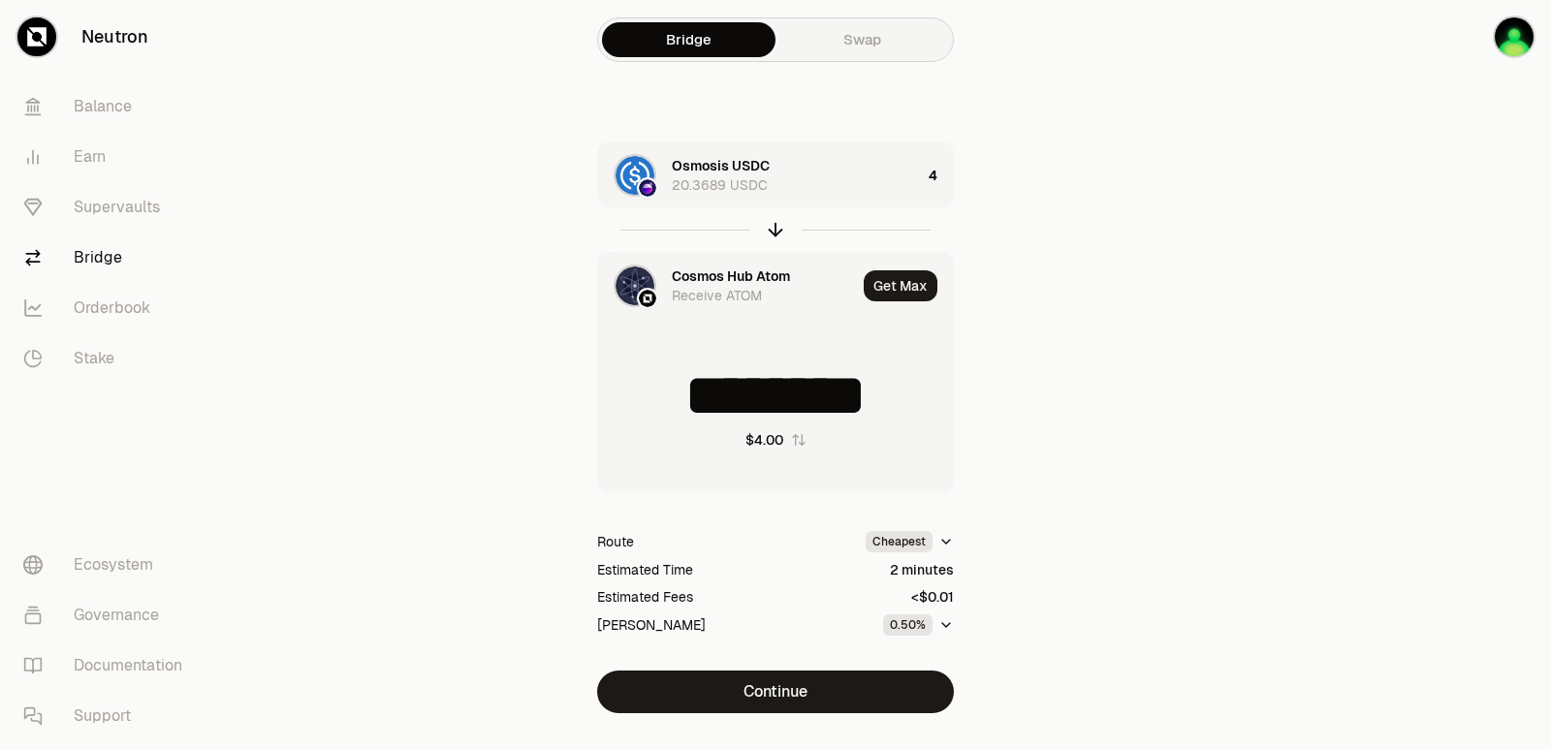
click at [705, 270] on div "Cosmos Hub Atom" at bounding box center [731, 276] width 118 height 19
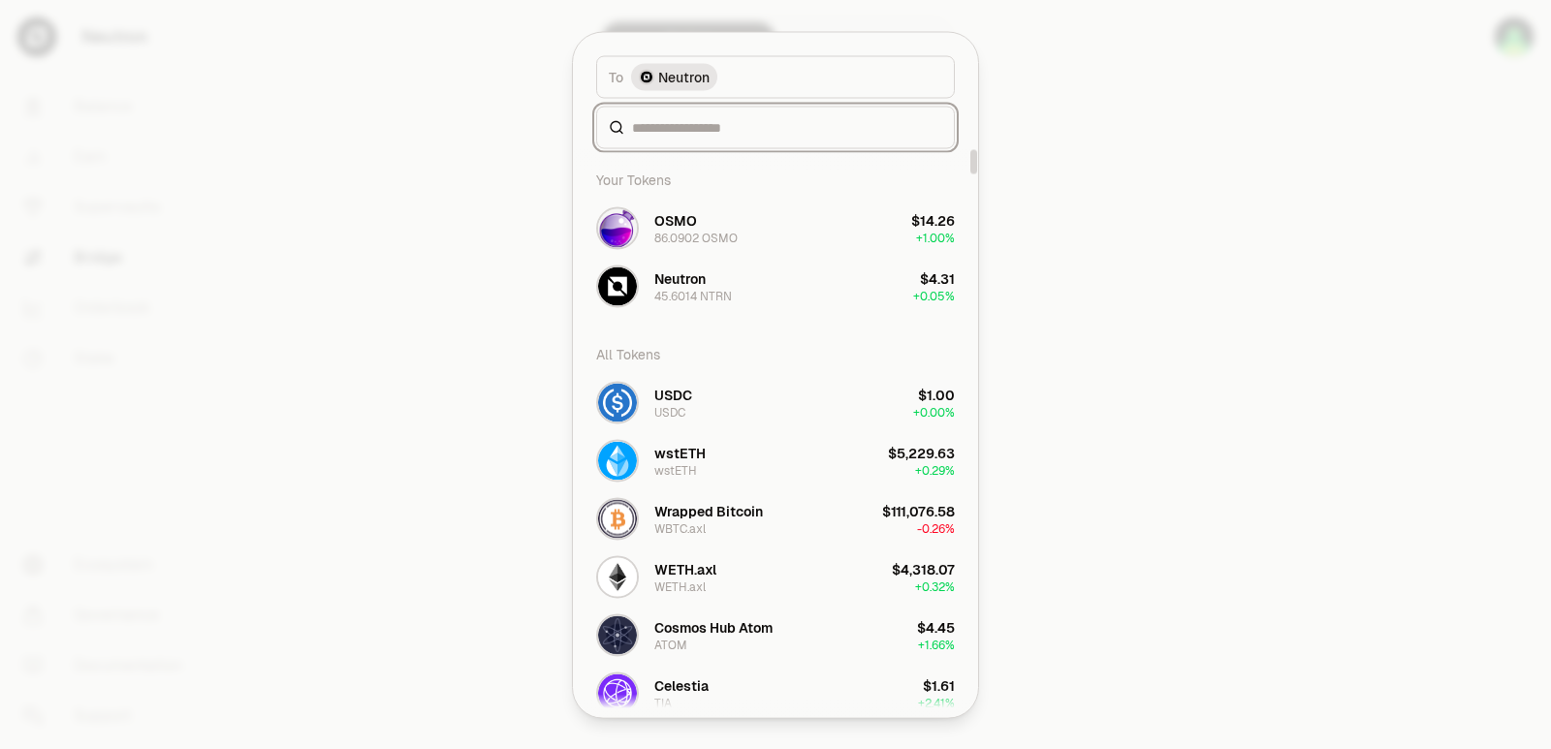
click at [708, 130] on input at bounding box center [787, 126] width 310 height 19
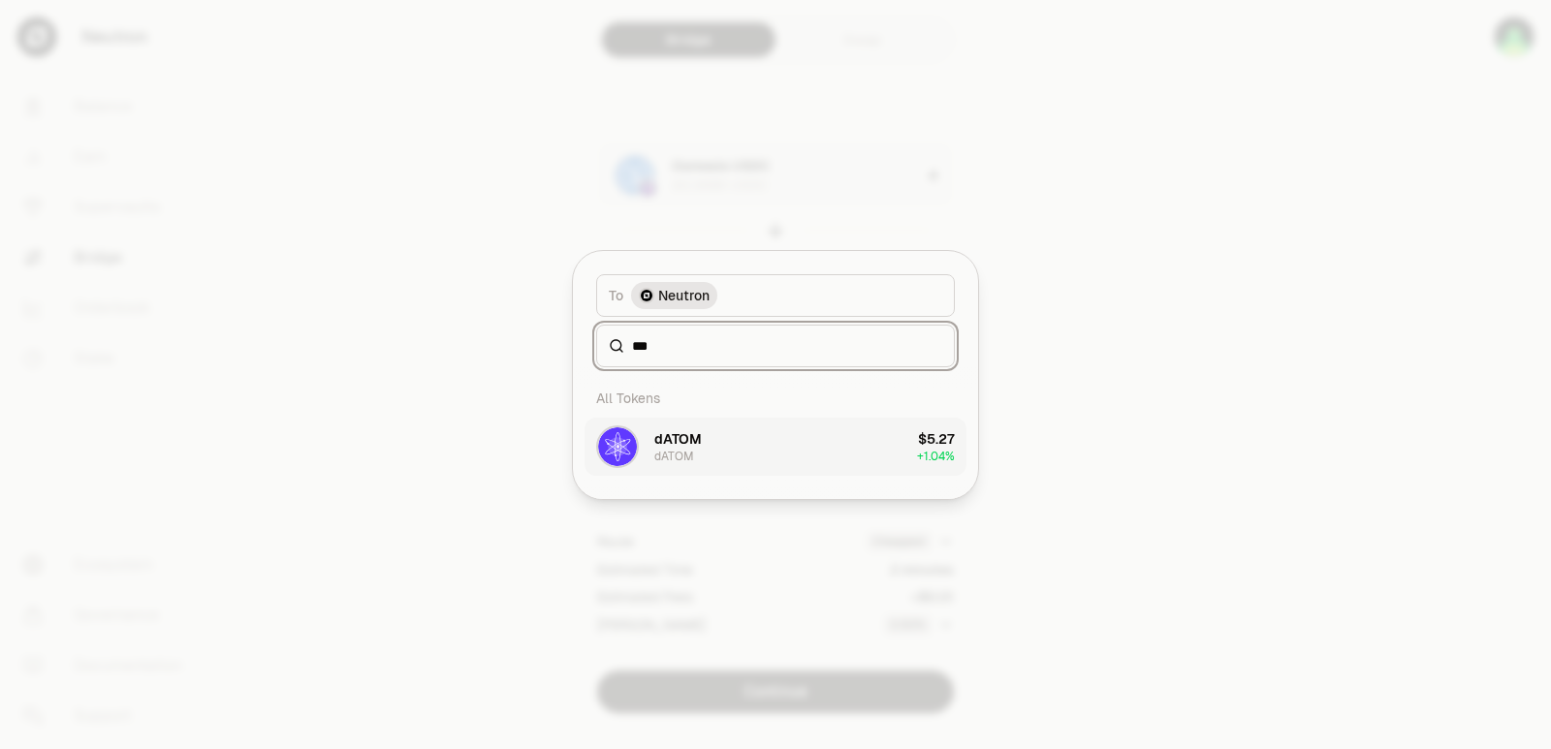
type input "***"
click at [719, 452] on button "dATOM dATOM $5.27 + 1.04%" at bounding box center [775, 447] width 382 height 58
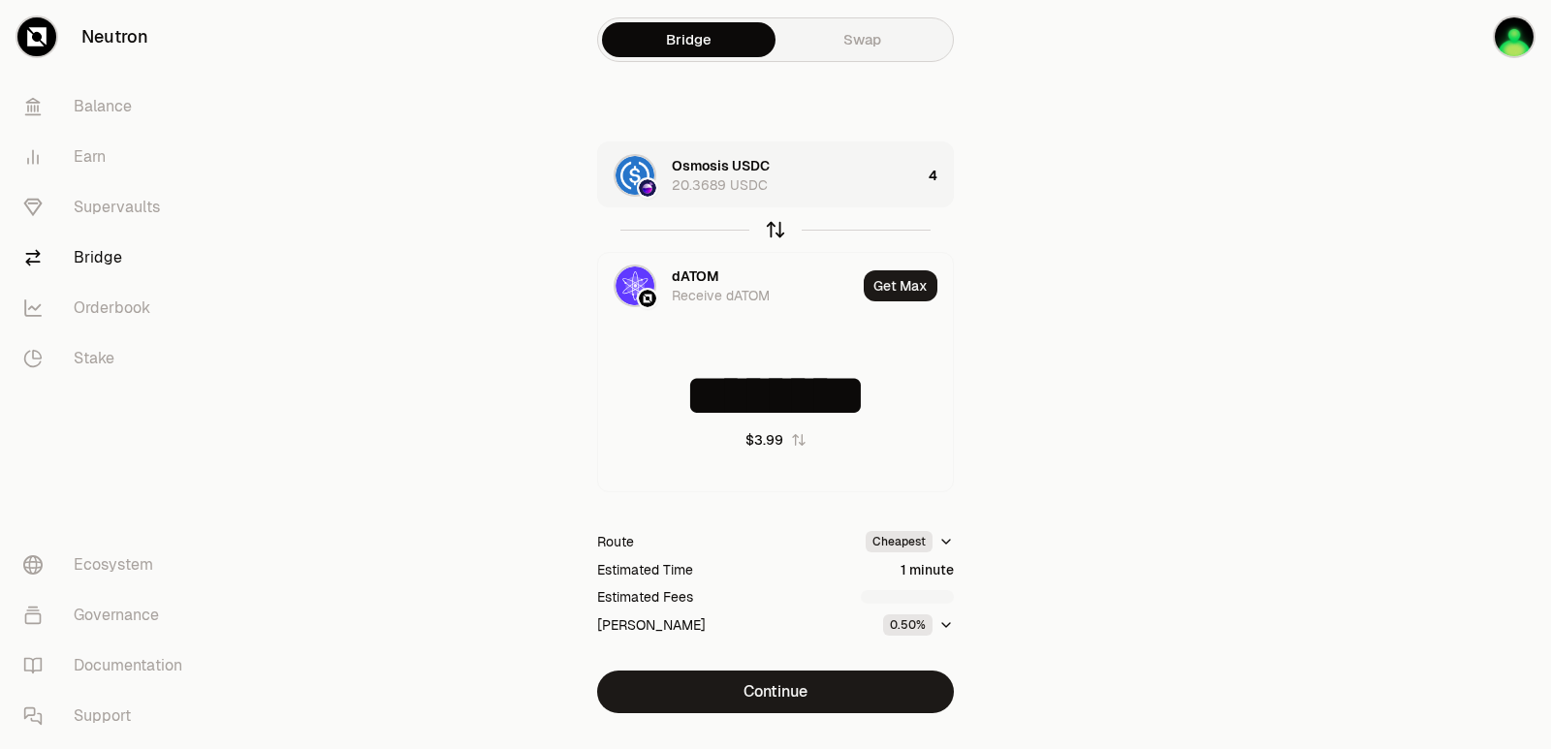
click at [769, 233] on icon "button" at bounding box center [775, 229] width 21 height 21
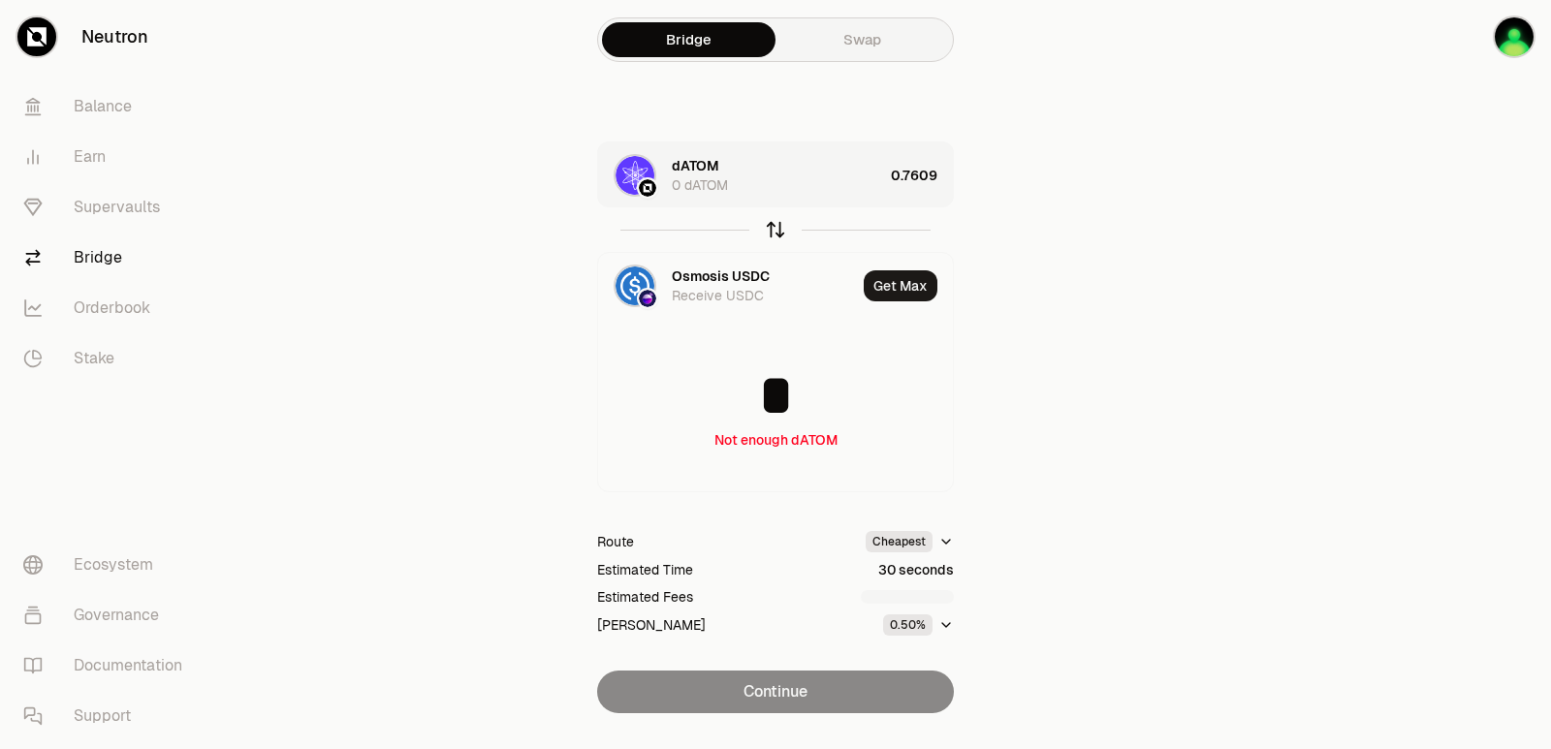
click at [769, 233] on icon "button" at bounding box center [775, 229] width 21 height 21
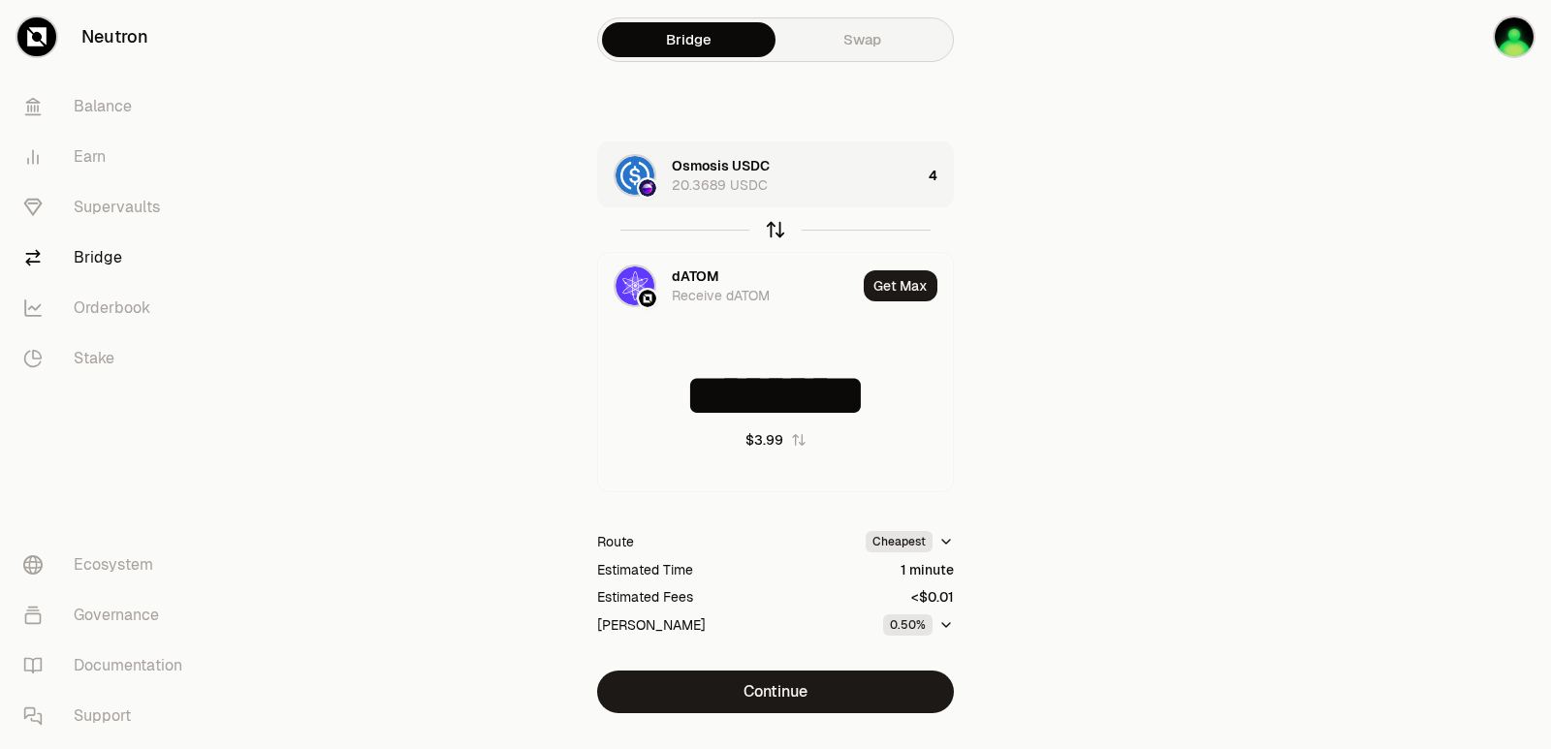
click at [776, 242] on div at bounding box center [775, 229] width 357 height 45
click at [777, 237] on icon "button" at bounding box center [775, 229] width 21 height 21
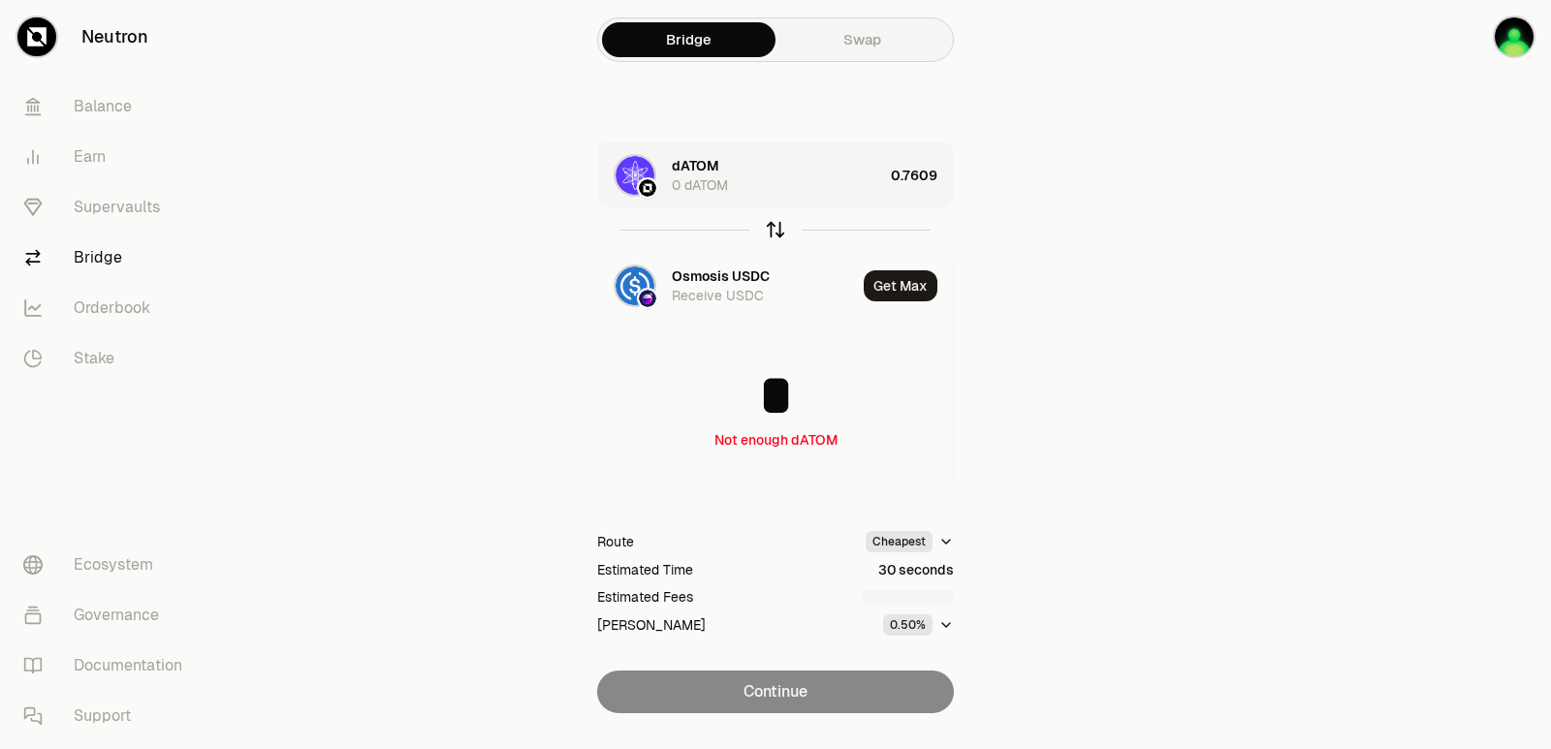
click at [777, 237] on icon "button" at bounding box center [775, 229] width 21 height 21
type input "********"
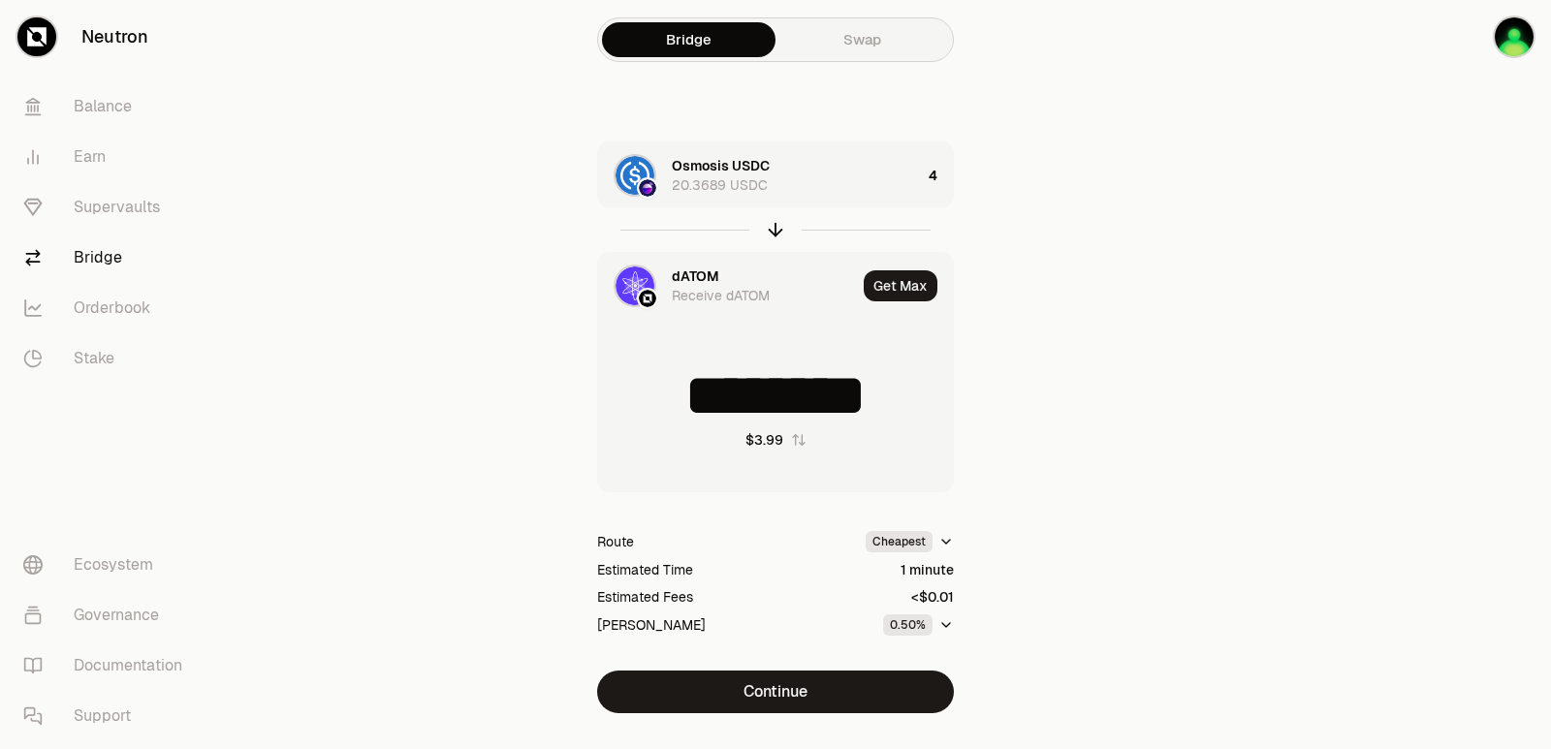
click at [693, 277] on div "dATOM" at bounding box center [695, 276] width 47 height 19
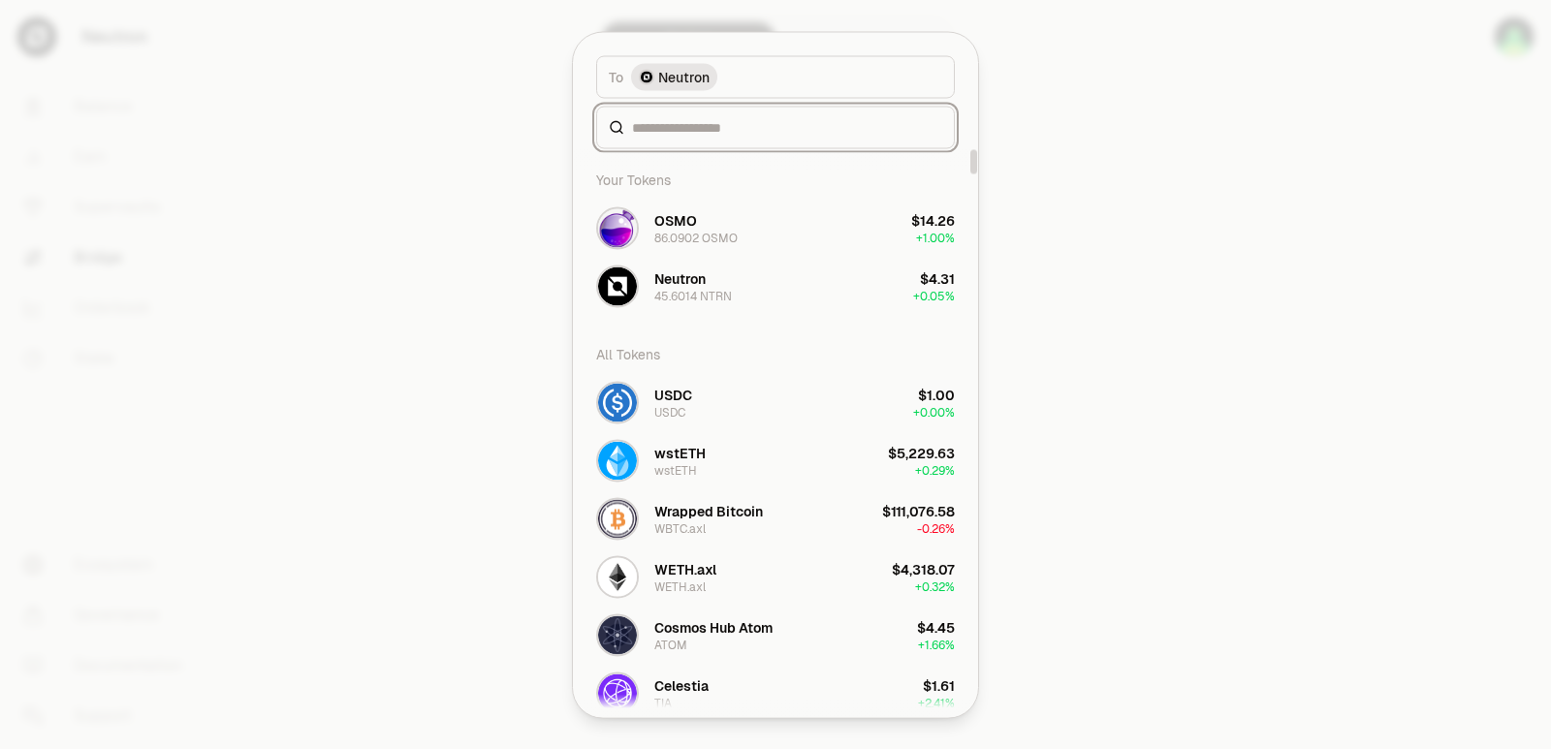
click at [694, 125] on input at bounding box center [787, 126] width 310 height 19
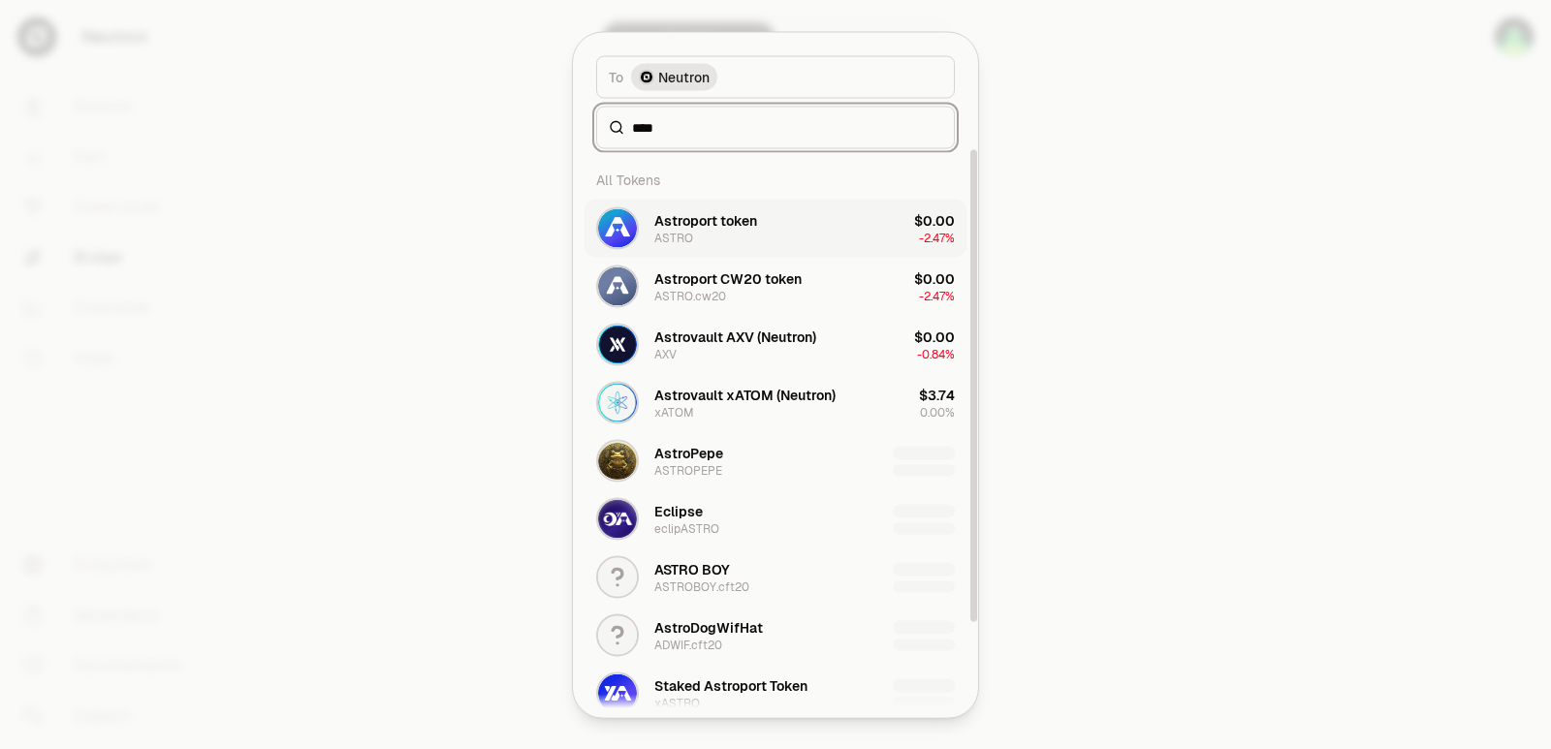
type input "****"
click at [684, 219] on div "Astroport token" at bounding box center [705, 219] width 103 height 19
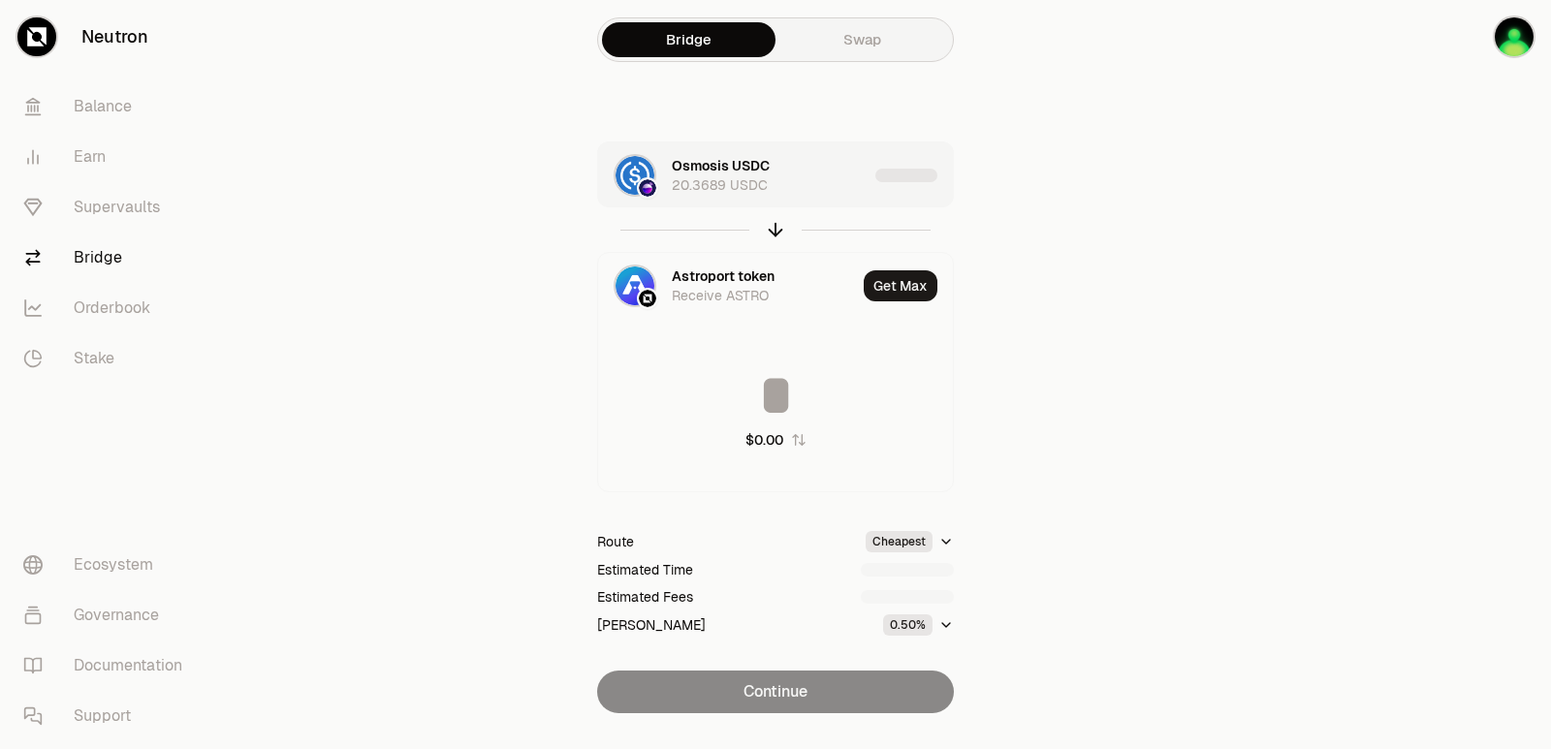
click at [841, 171] on div "Osmosis USDC 20.3689 USDC" at bounding box center [770, 175] width 196 height 39
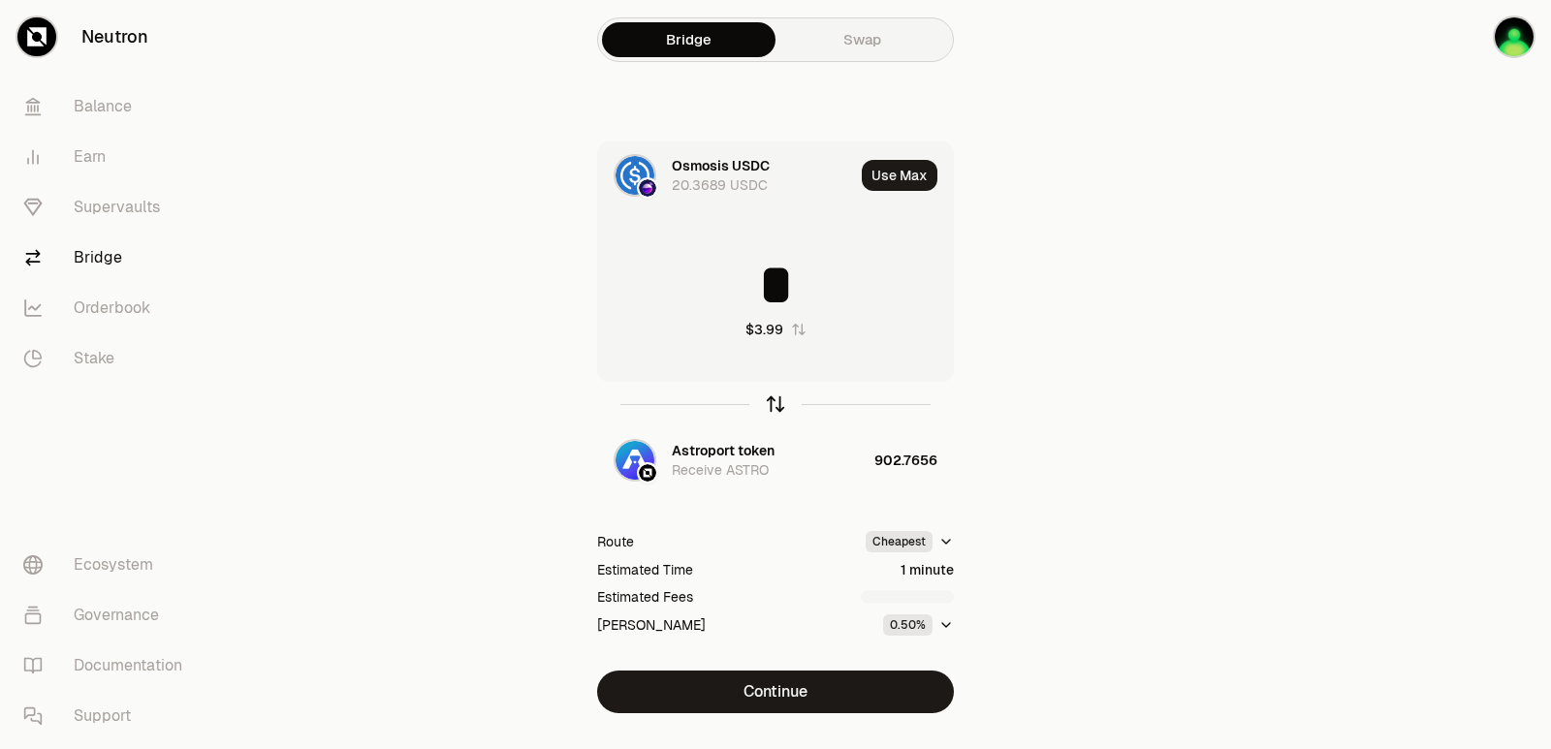
click at [774, 407] on icon "button" at bounding box center [775, 404] width 21 height 21
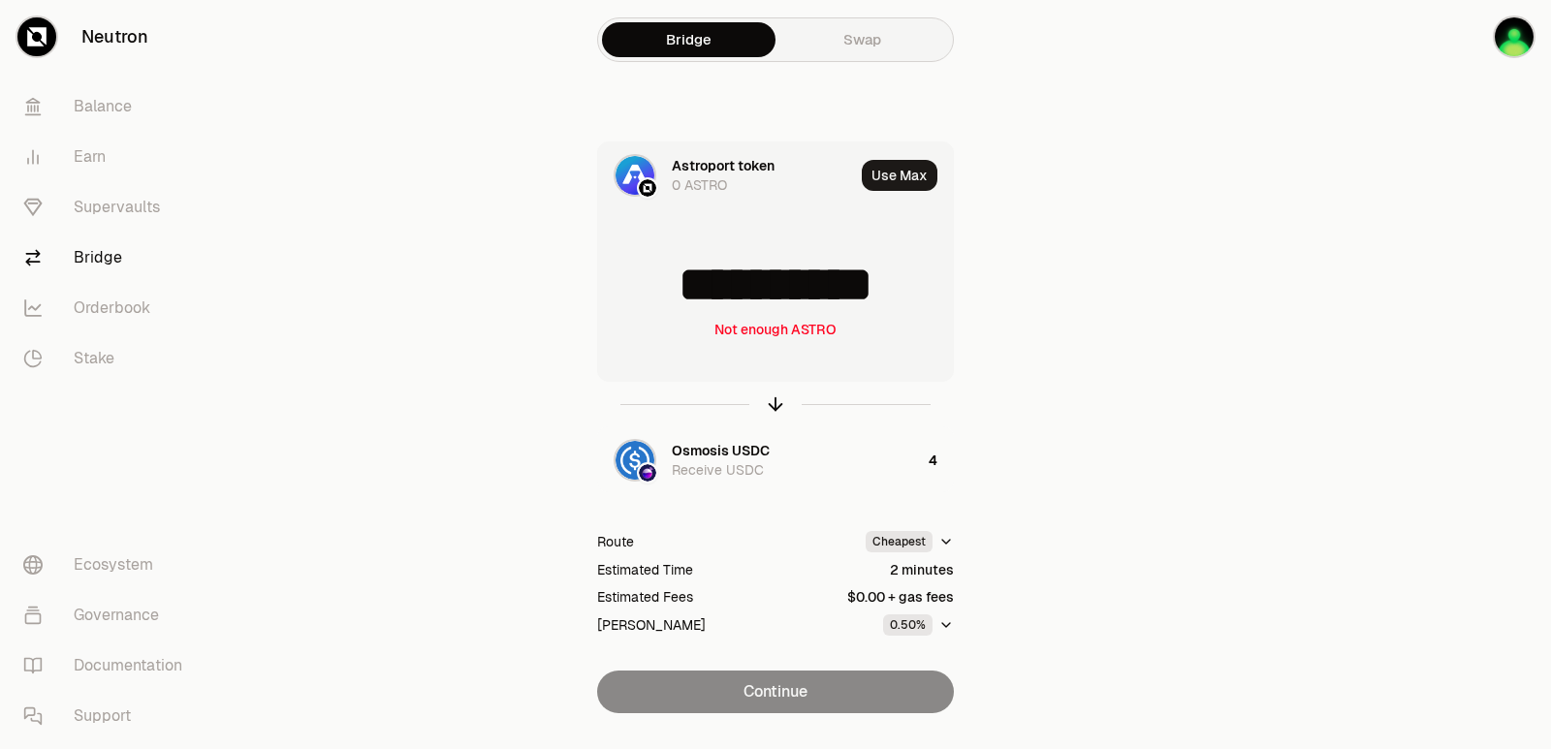
scroll to position [3, 0]
drag, startPoint x: 924, startPoint y: 287, endPoint x: 616, endPoint y: 298, distance: 307.5
click at [616, 298] on input "**********" at bounding box center [775, 285] width 355 height 58
type input "***"
